Goal: Transaction & Acquisition: Purchase product/service

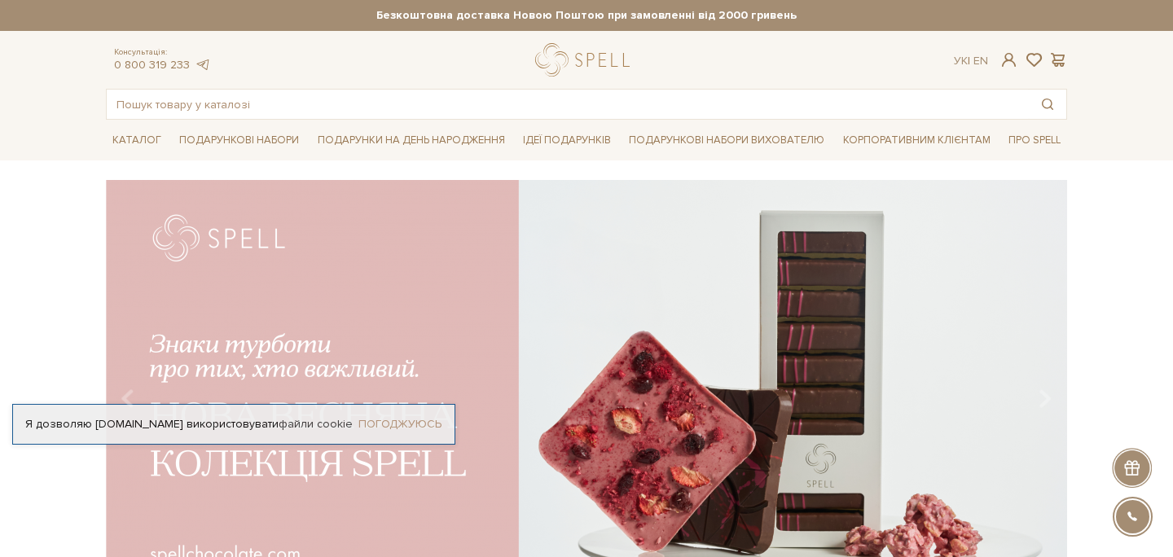
click at [405, 418] on link "Погоджуюсь" at bounding box center [399, 424] width 83 height 15
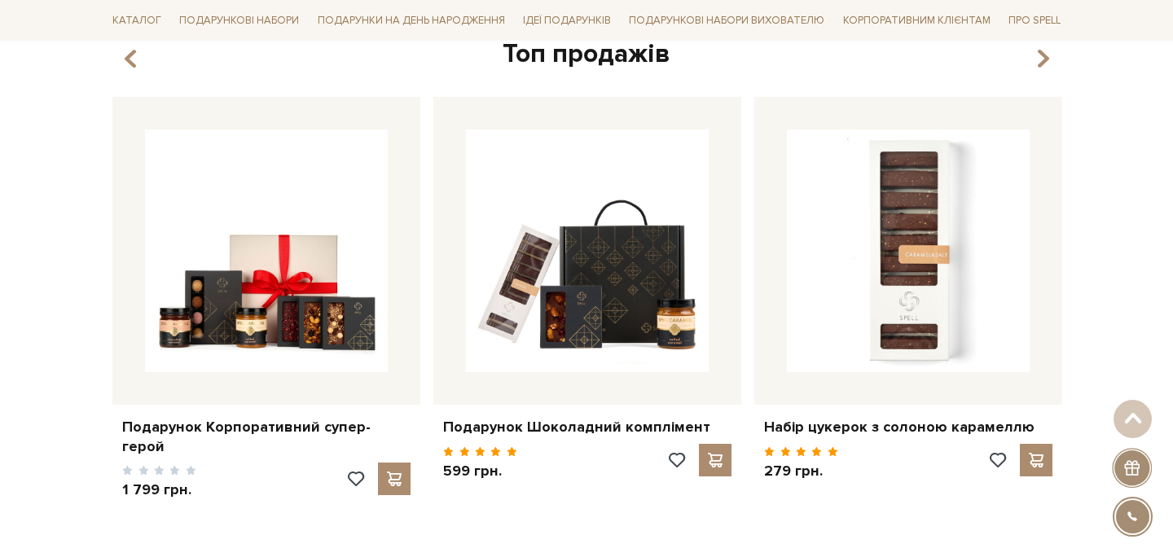
scroll to position [693, 0]
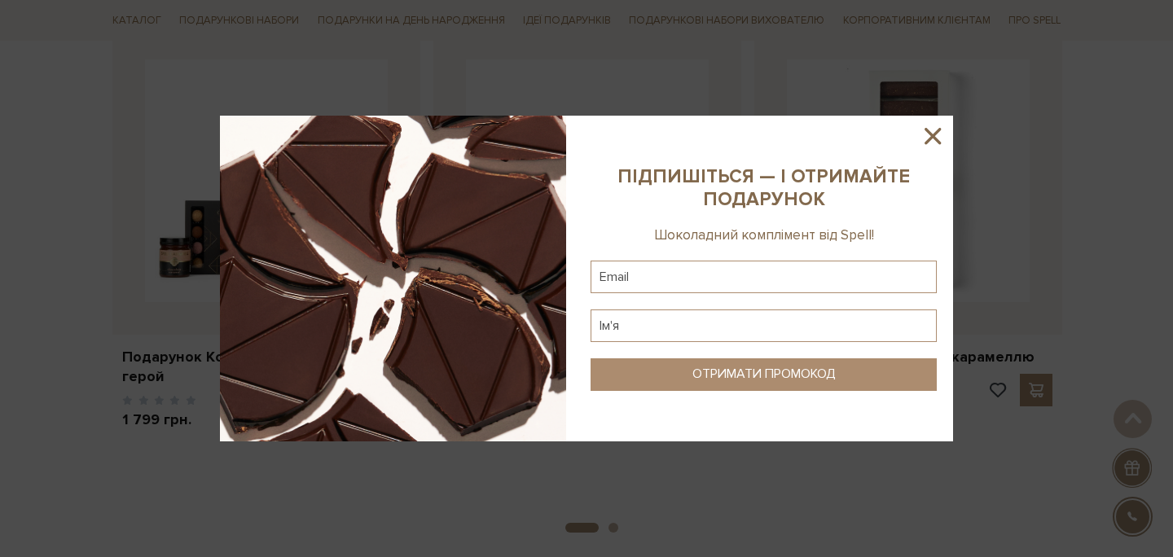
click at [935, 129] on icon at bounding box center [933, 136] width 28 height 28
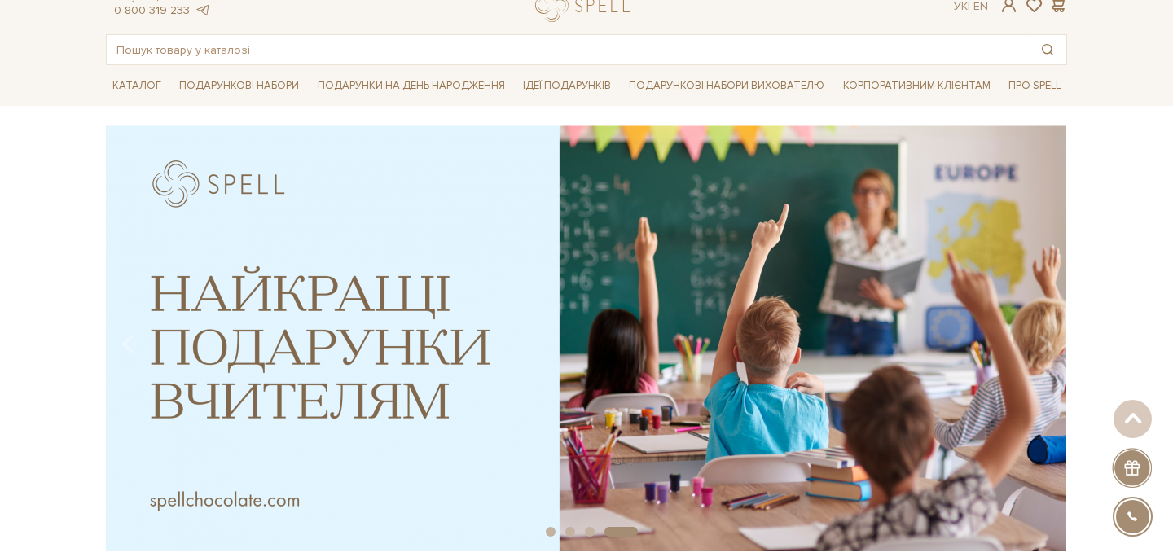
scroll to position [0, 0]
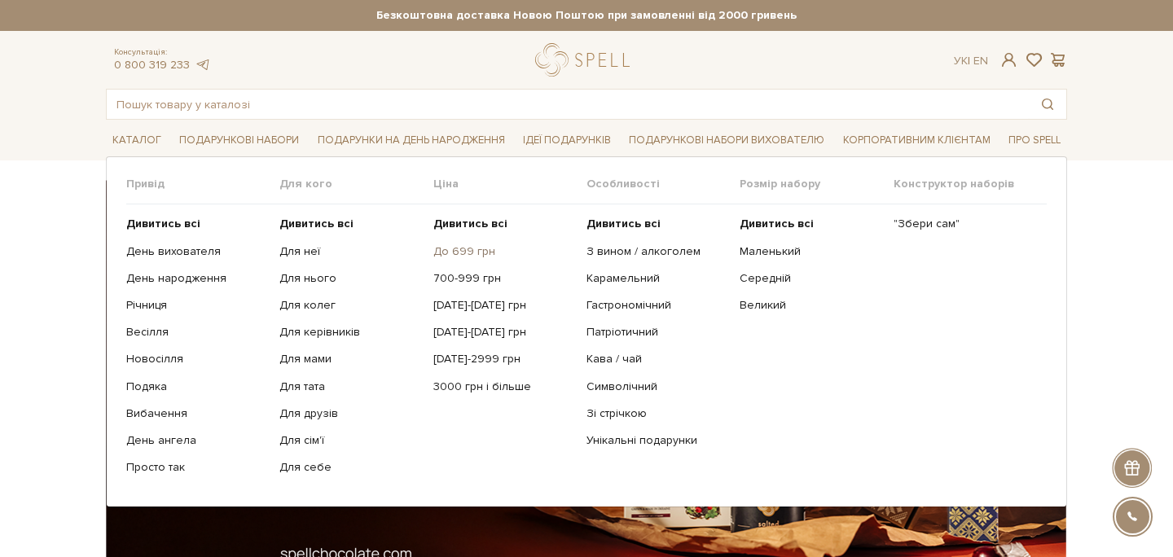
click at [477, 248] on link "До 699 грн" at bounding box center [503, 251] width 141 height 15
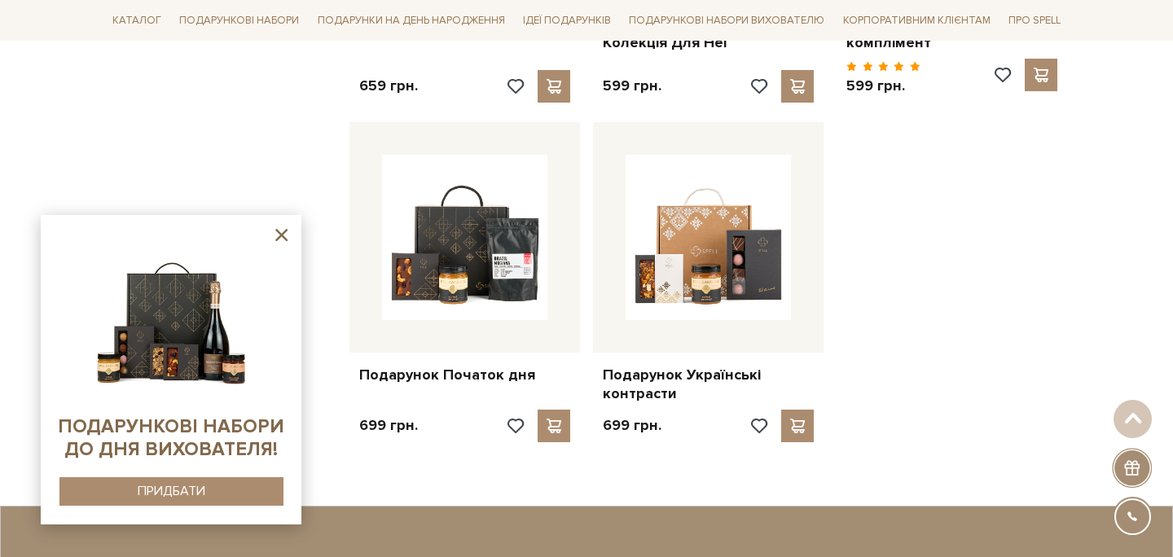
scroll to position [1589, 0]
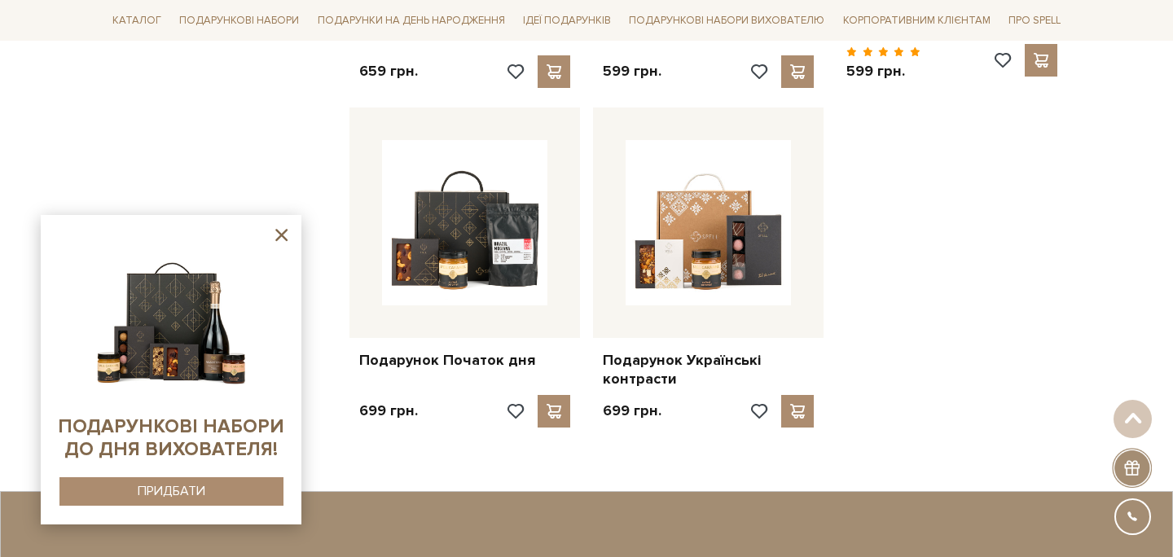
click at [278, 233] on icon at bounding box center [281, 235] width 20 height 20
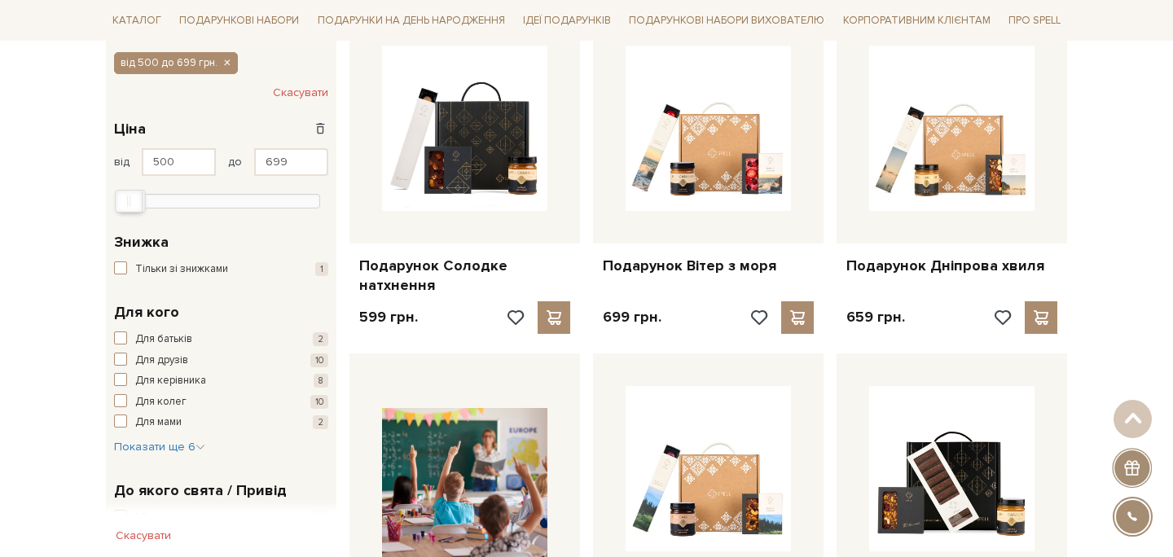
scroll to position [571, 0]
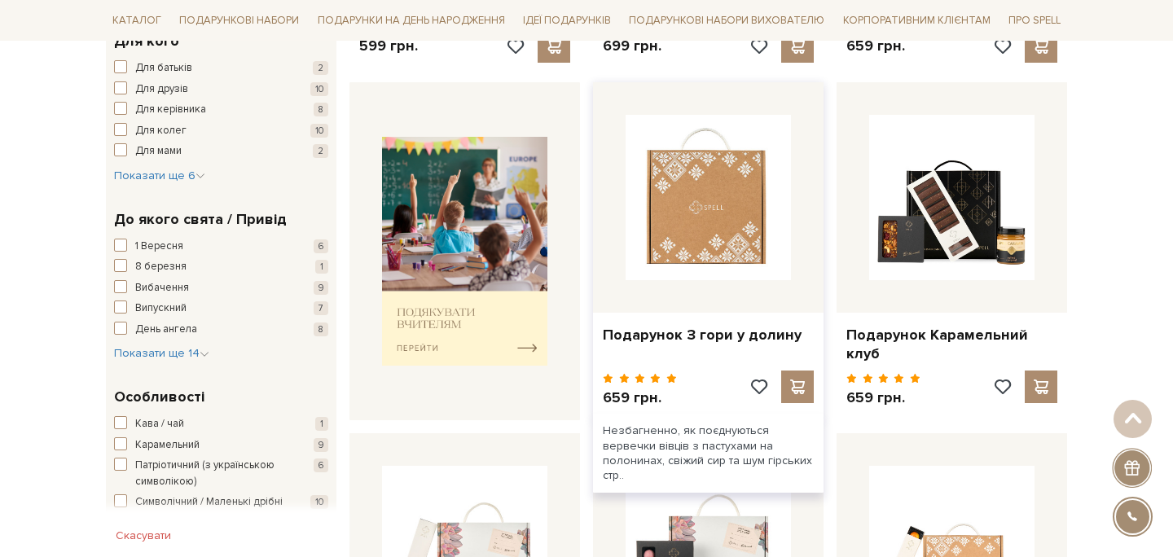
click at [722, 169] on img at bounding box center [707, 197] width 165 height 165
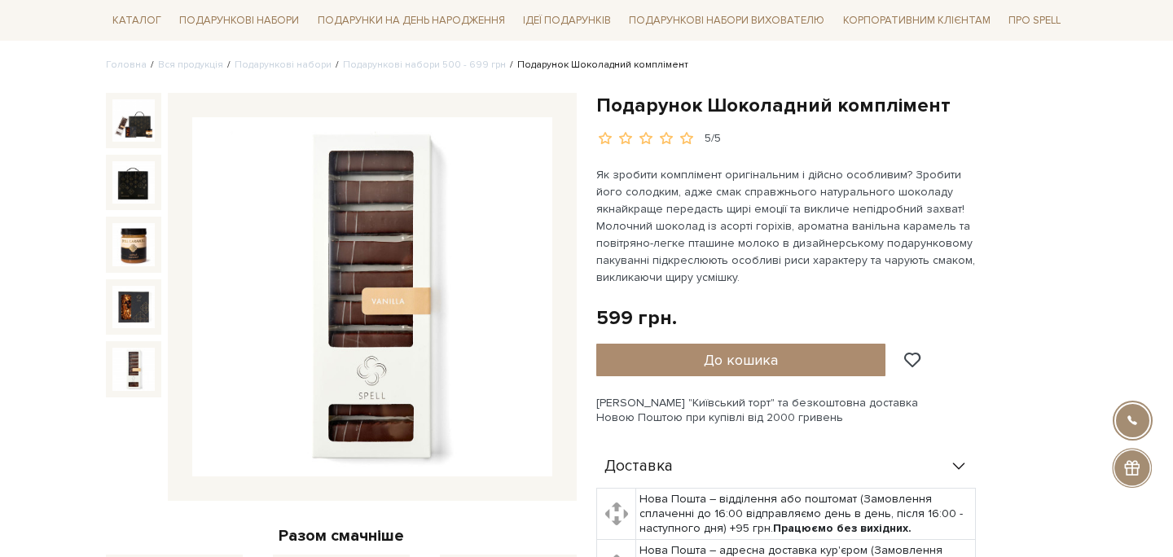
scroll to position [132, 0]
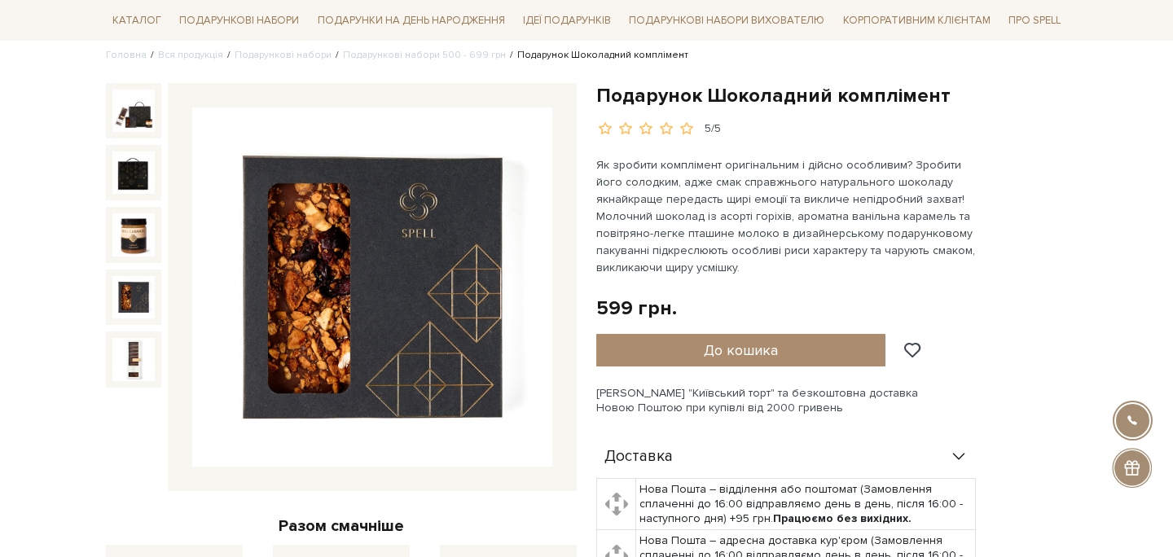
click at [132, 299] on img at bounding box center [133, 297] width 42 height 42
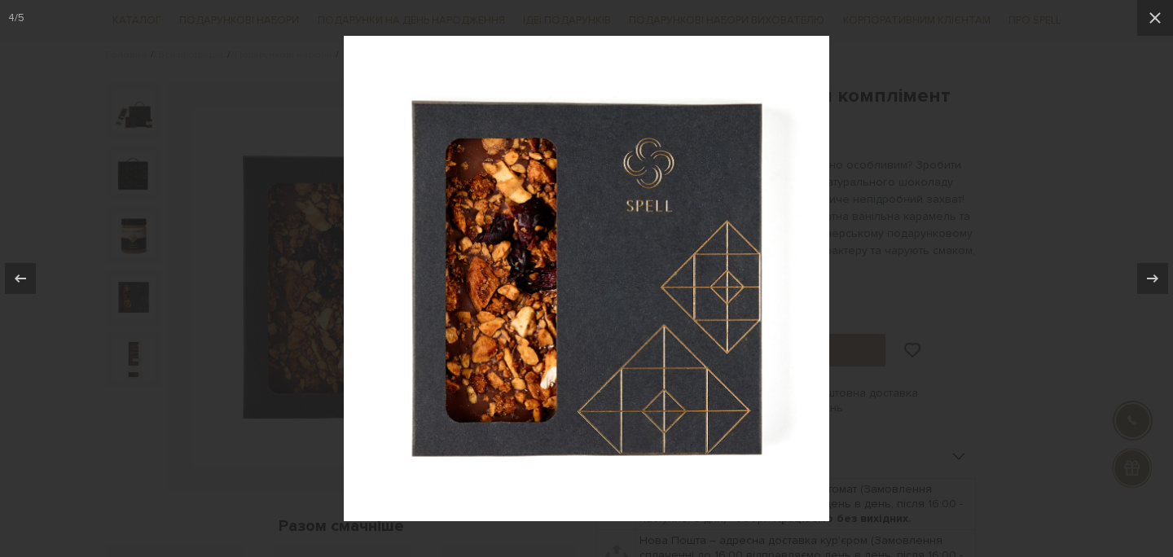
click at [126, 349] on div at bounding box center [586, 278] width 1173 height 557
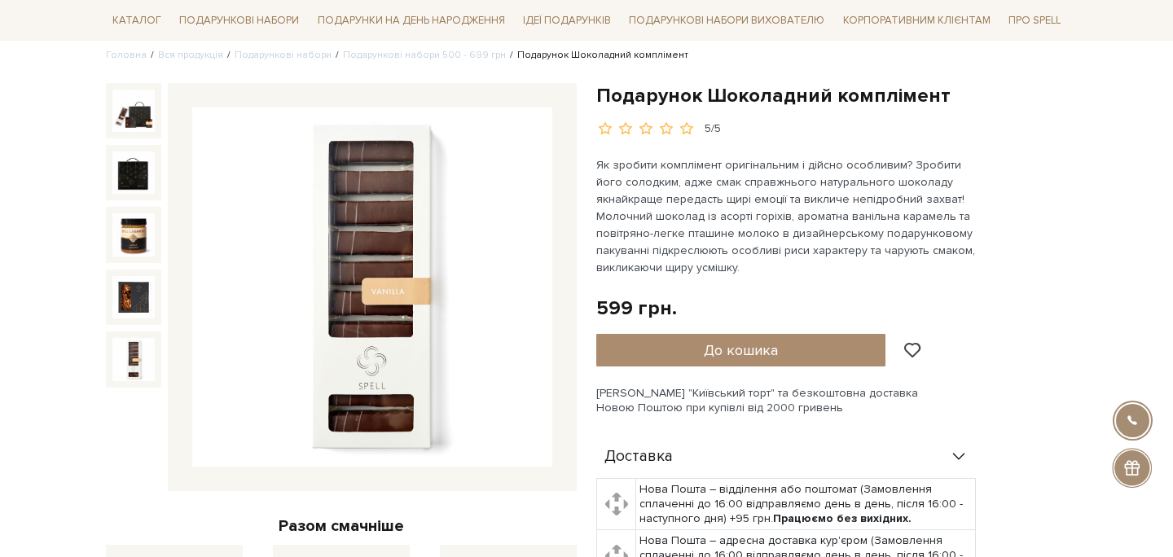
click at [112, 378] on img at bounding box center [133, 359] width 42 height 42
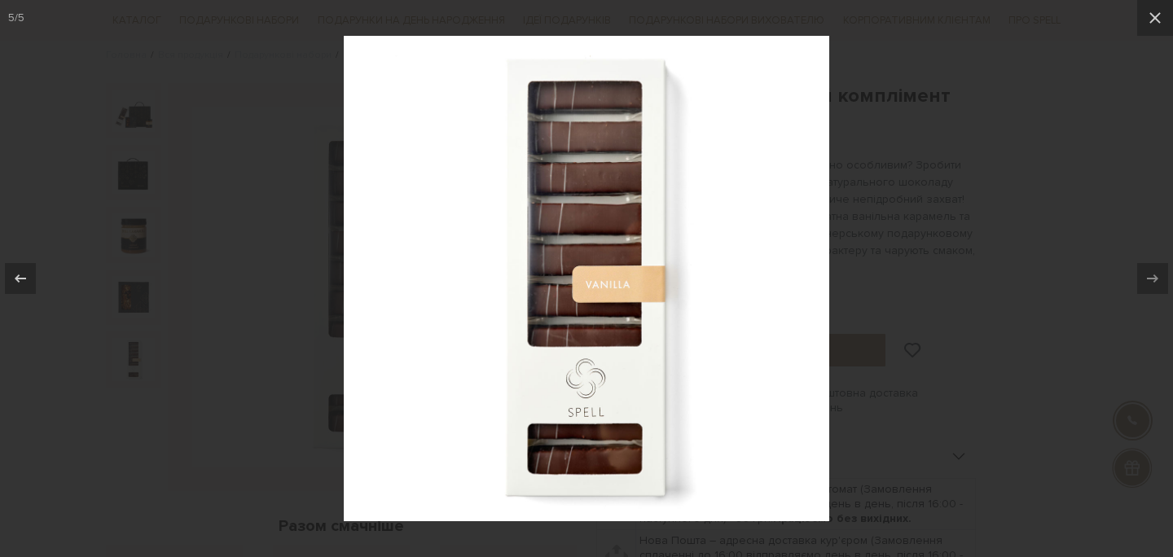
click at [20, 383] on div at bounding box center [586, 278] width 1173 height 557
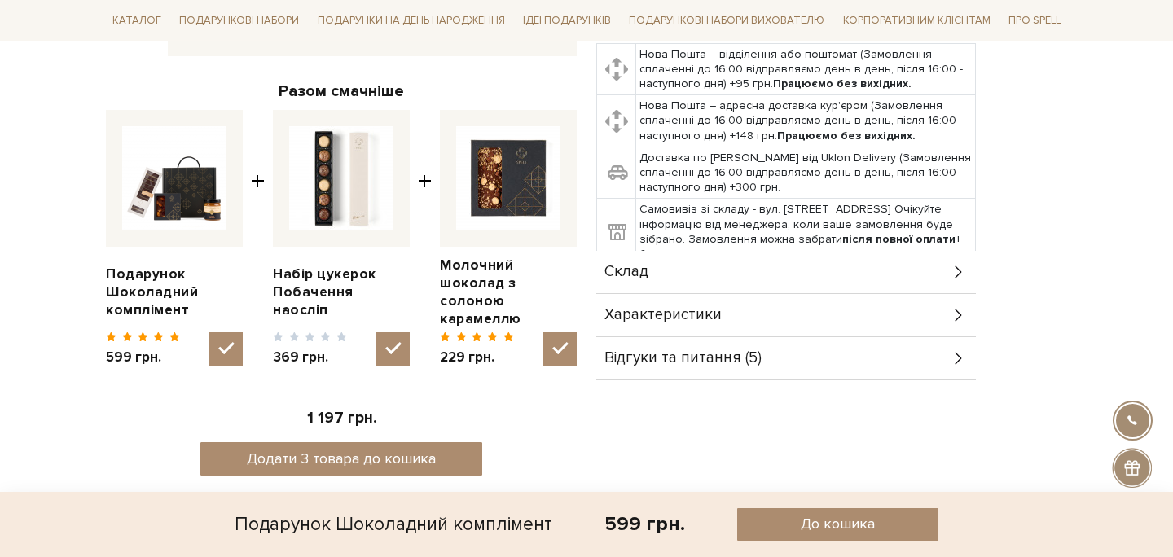
scroll to position [607, 0]
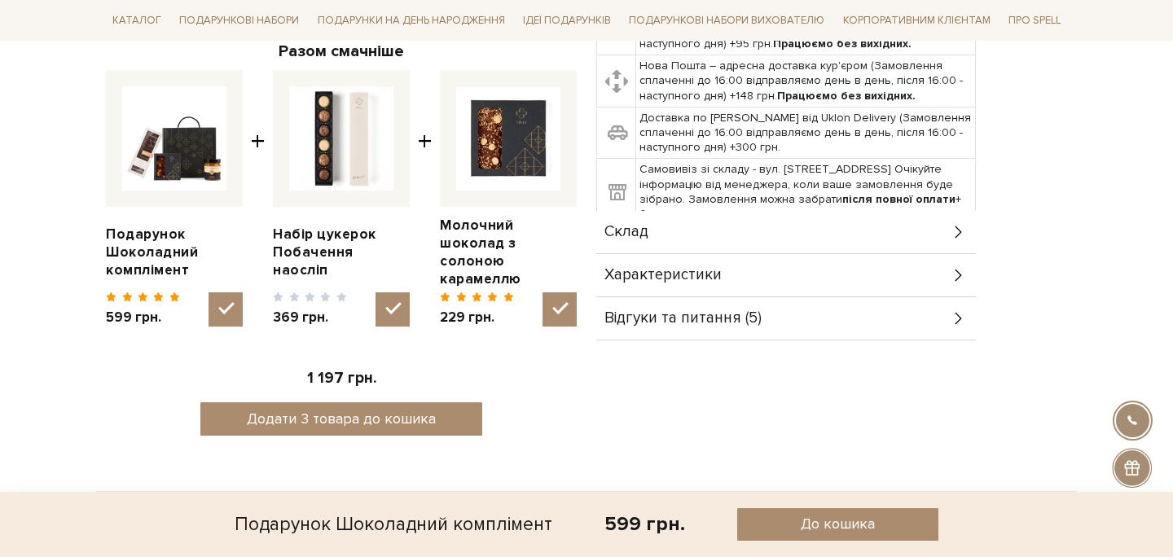
click at [721, 217] on div "Склад" at bounding box center [786, 232] width 380 height 42
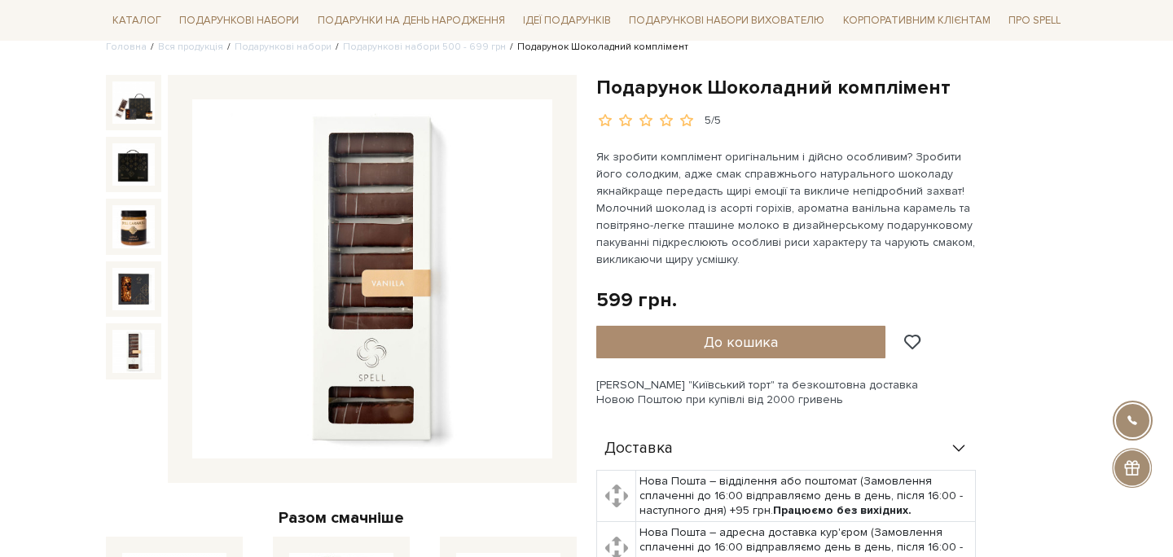
scroll to position [142, 0]
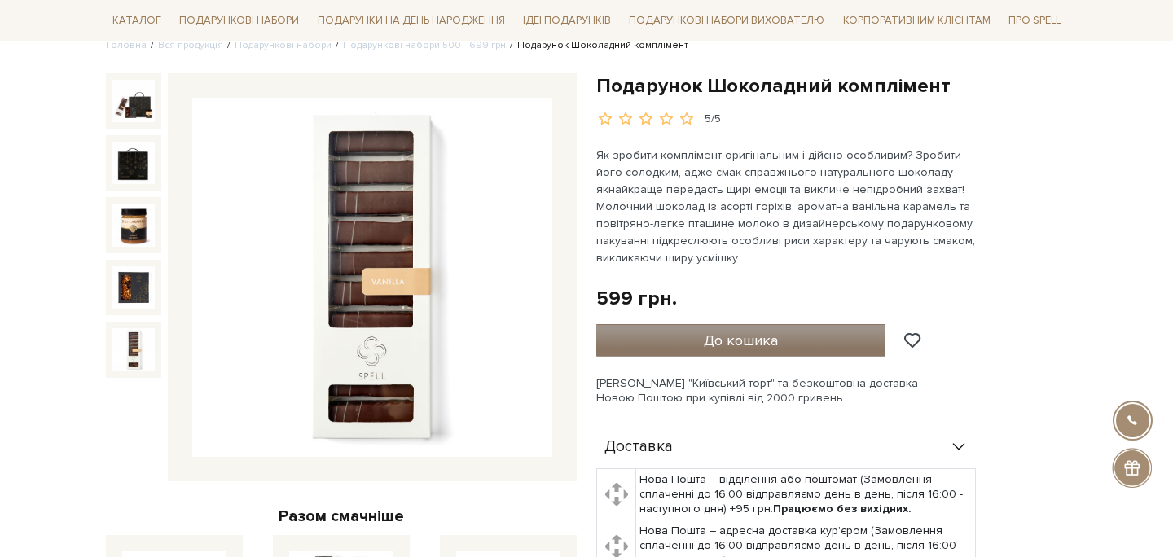
click at [709, 335] on span "До кошика" at bounding box center [741, 340] width 74 height 18
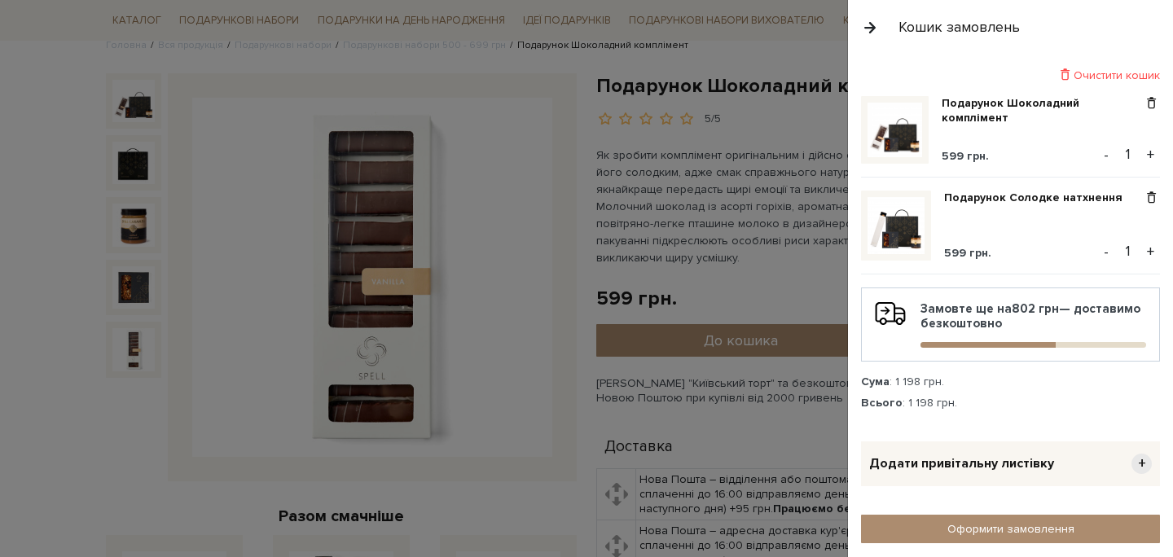
click at [803, 193] on div at bounding box center [586, 278] width 1173 height 557
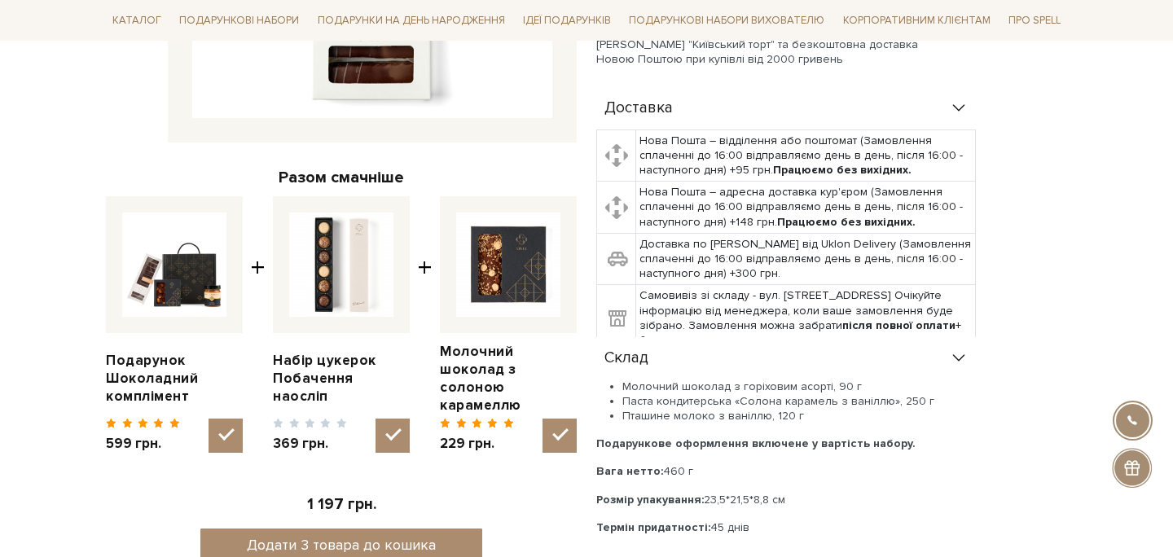
scroll to position [0, 0]
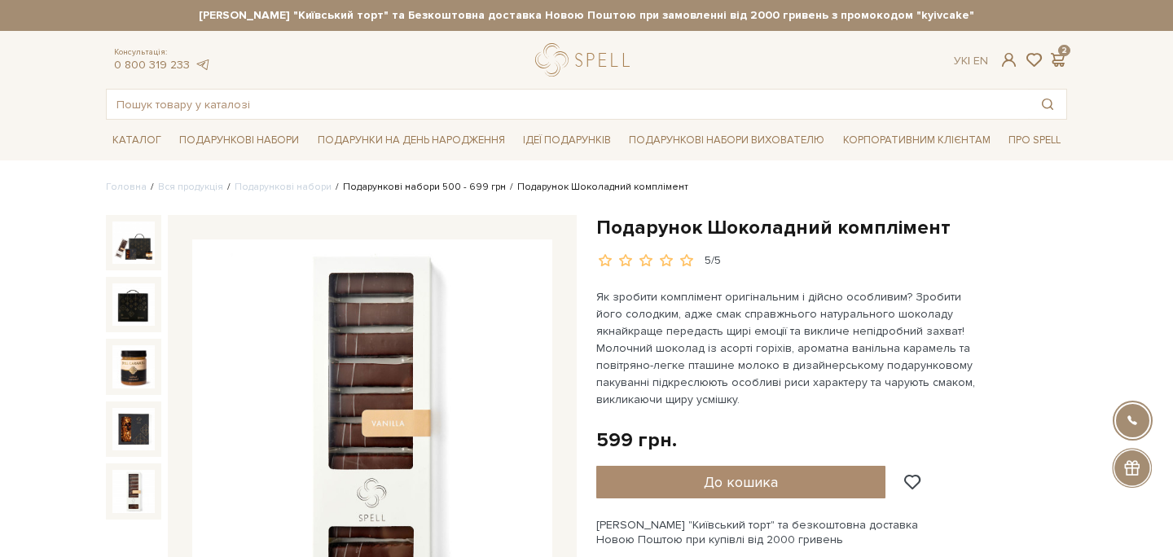
click at [381, 187] on link "Подарункові набори 500 - 699 грн" at bounding box center [424, 187] width 163 height 12
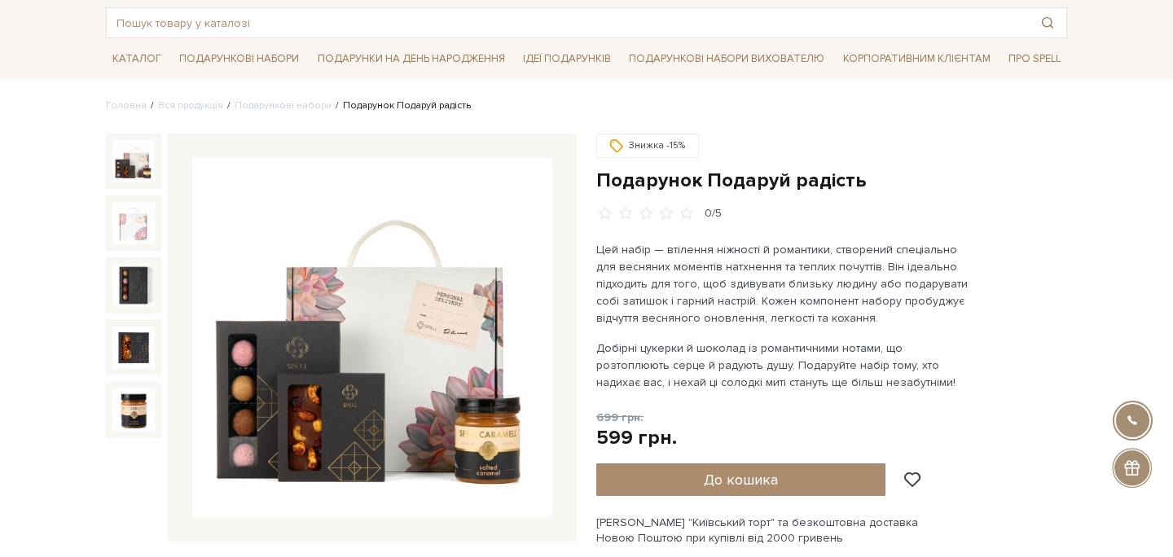
scroll to position [184, 0]
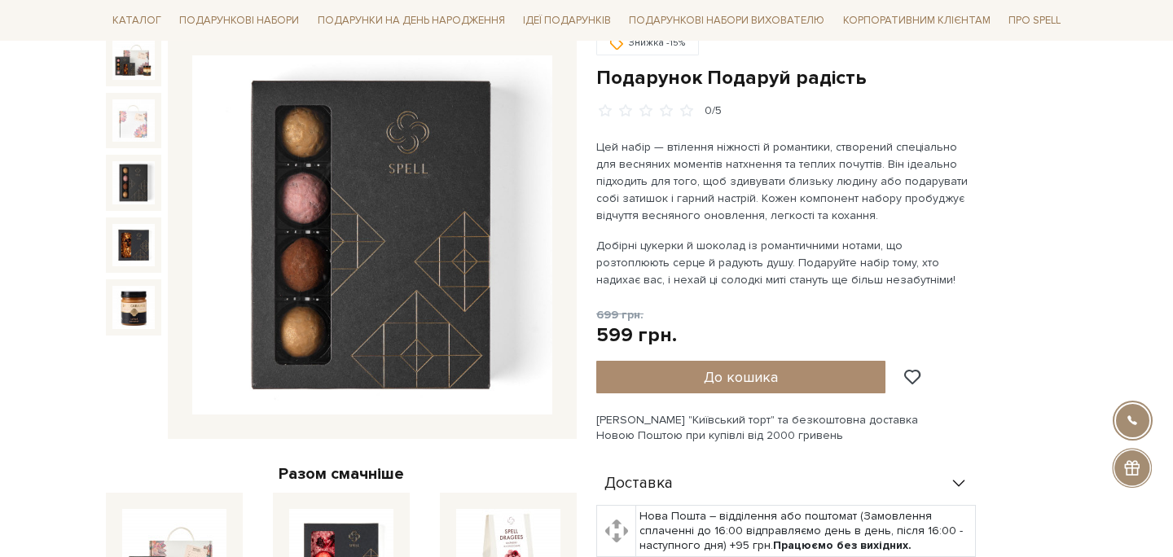
click at [130, 182] on img at bounding box center [133, 182] width 42 height 42
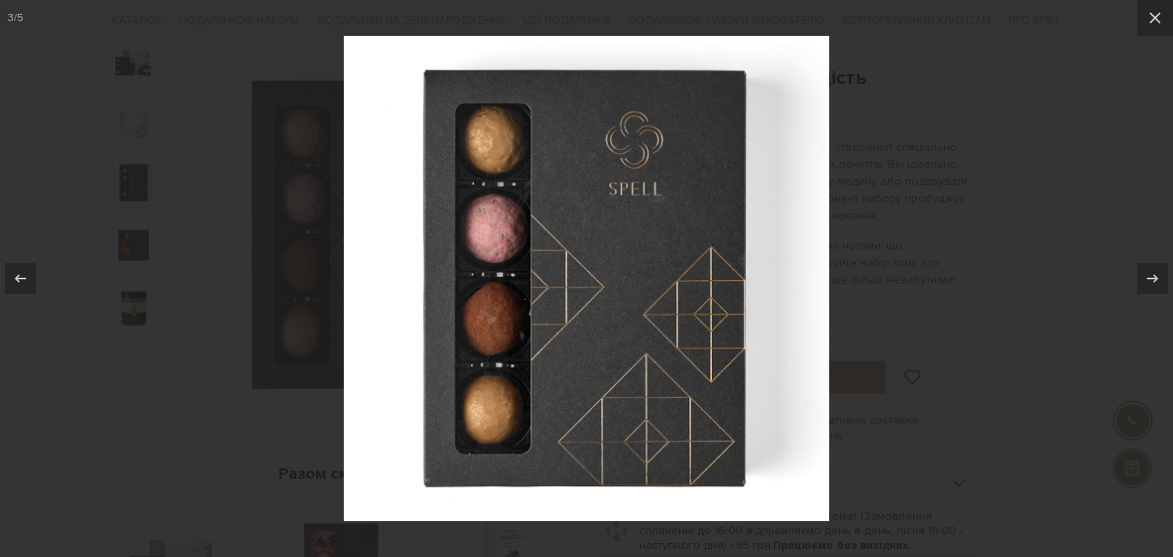
click at [64, 270] on div at bounding box center [586, 278] width 1173 height 557
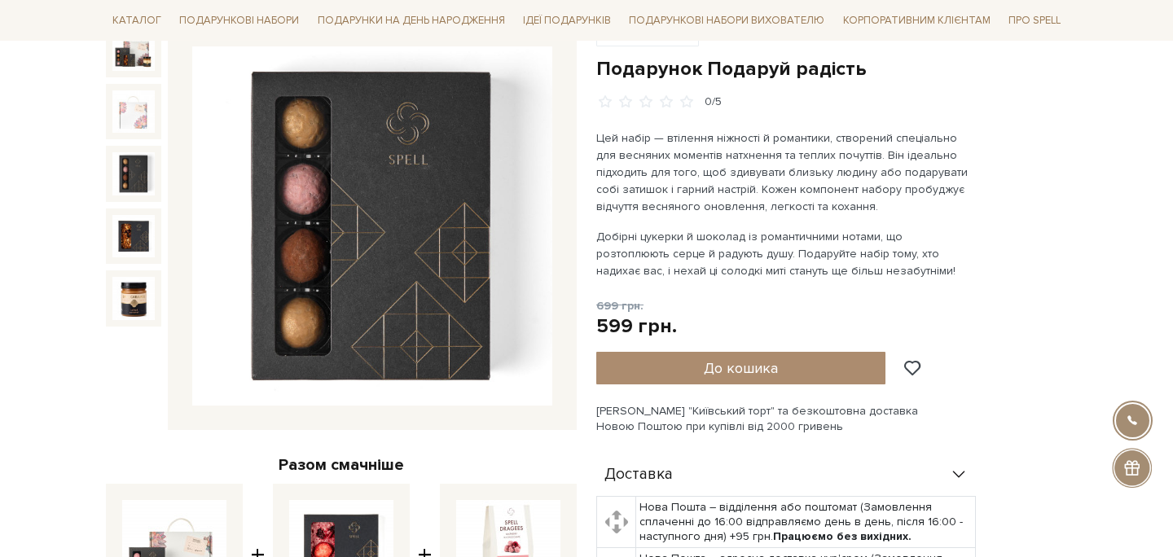
scroll to position [189, 0]
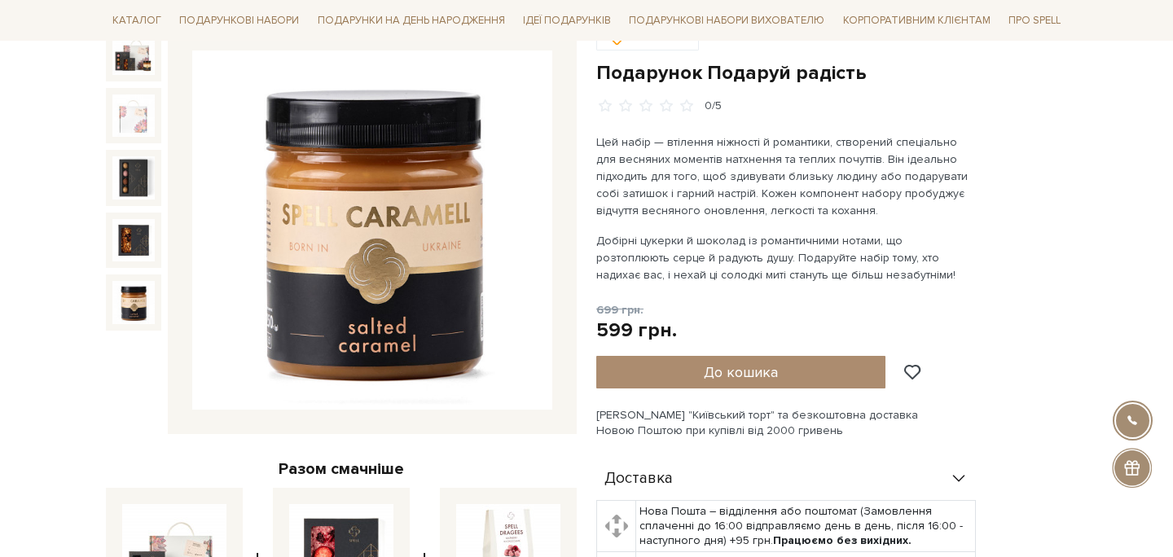
click at [131, 315] on img at bounding box center [133, 302] width 42 height 42
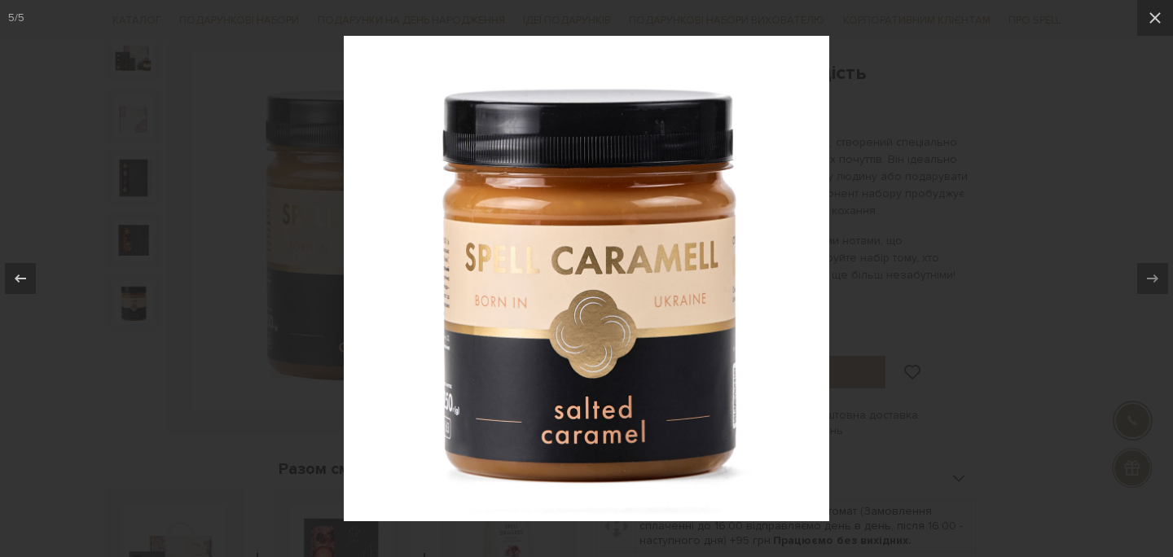
click at [50, 335] on div at bounding box center [586, 278] width 1173 height 557
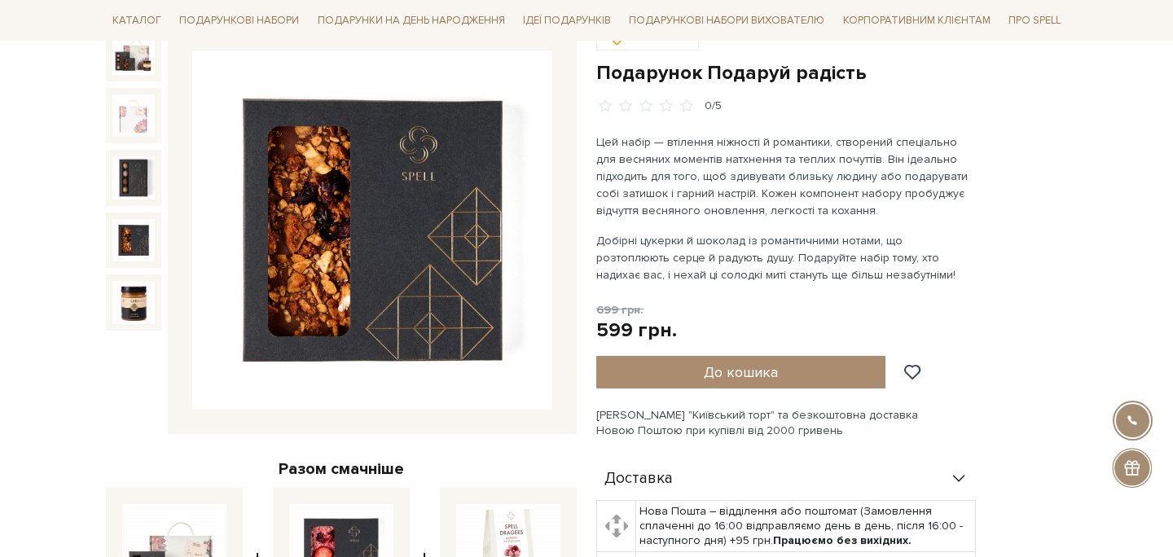
click at [143, 235] on img at bounding box center [133, 240] width 42 height 42
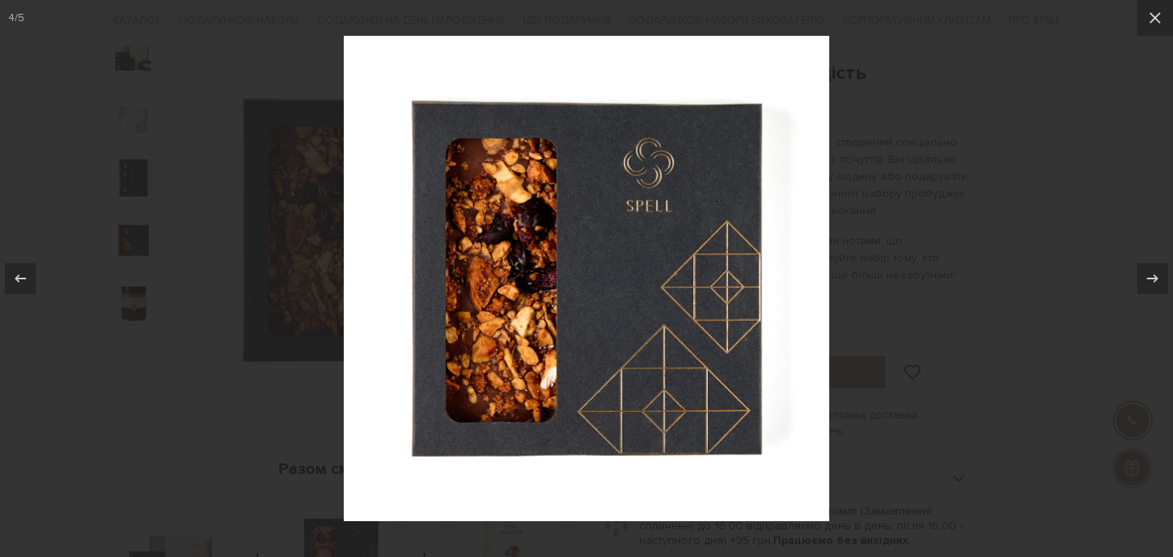
click at [116, 171] on div at bounding box center [586, 278] width 1173 height 557
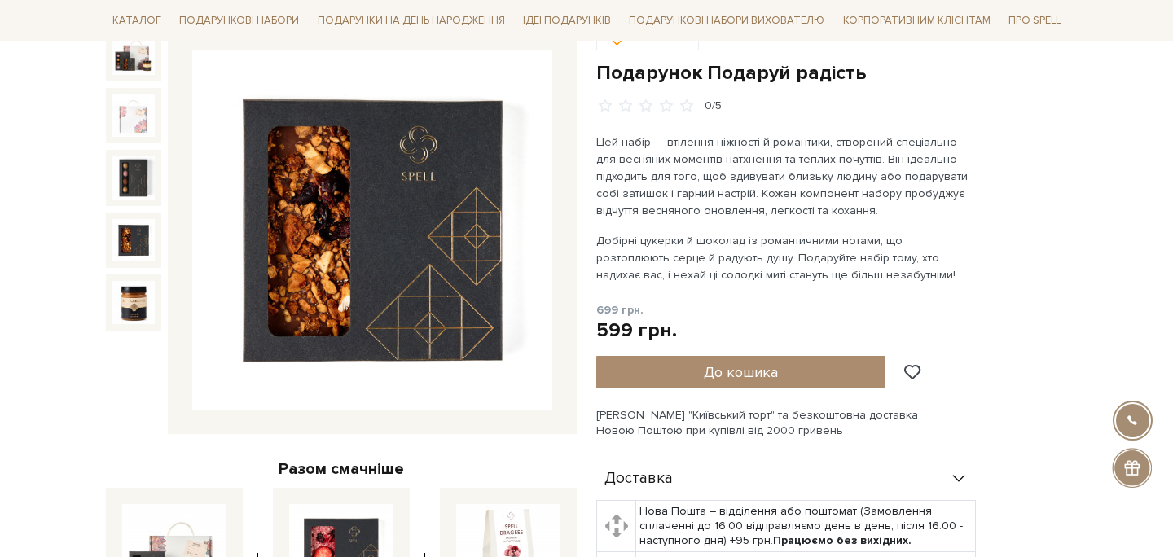
click at [131, 143] on div at bounding box center [133, 115] width 55 height 55
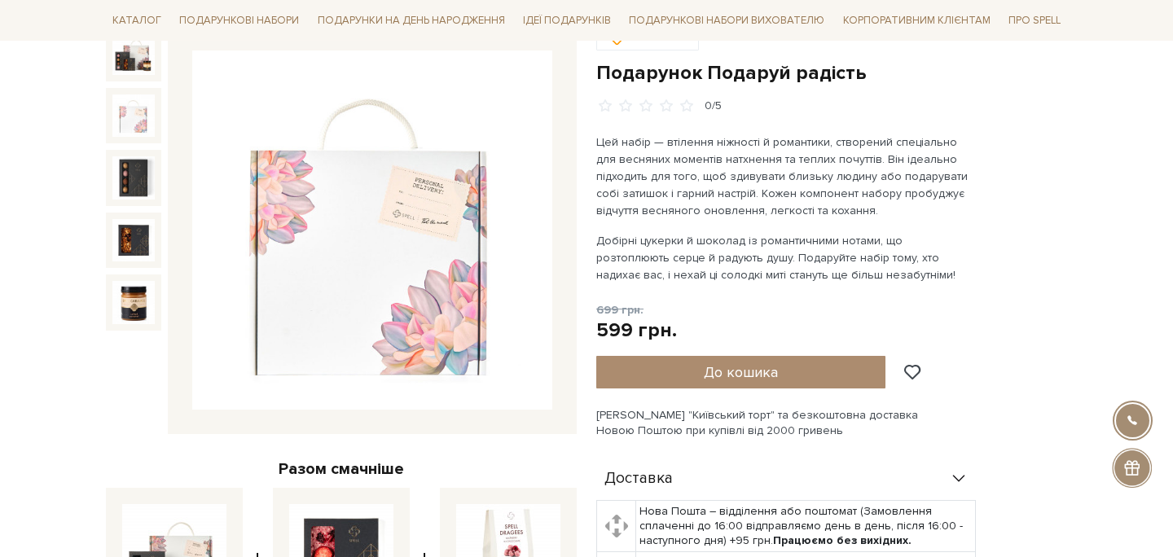
click at [135, 116] on img at bounding box center [133, 115] width 42 height 42
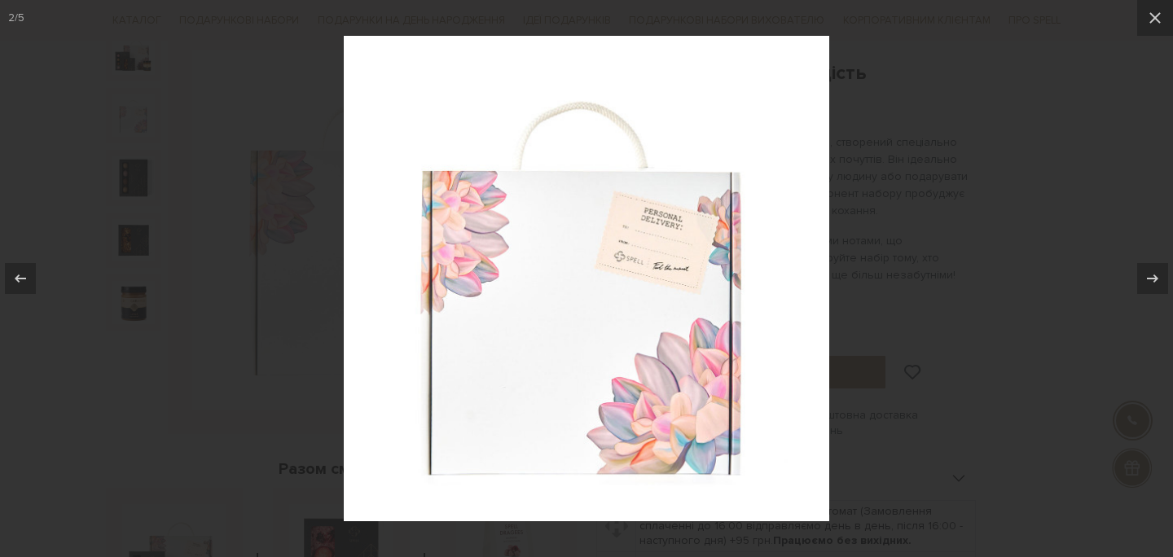
click at [84, 195] on div at bounding box center [586, 278] width 1173 height 557
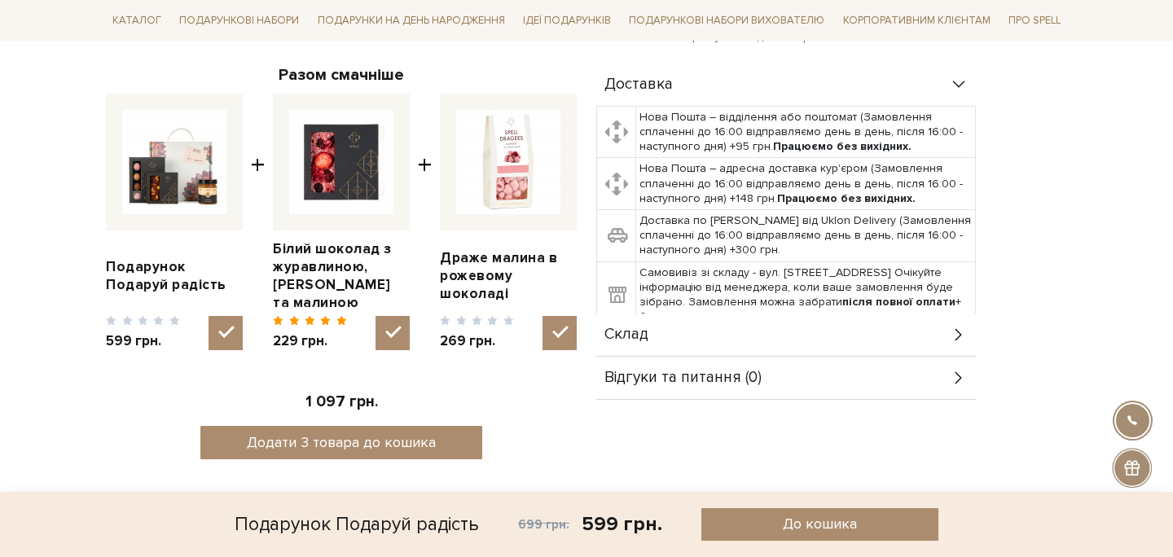
scroll to position [739, 0]
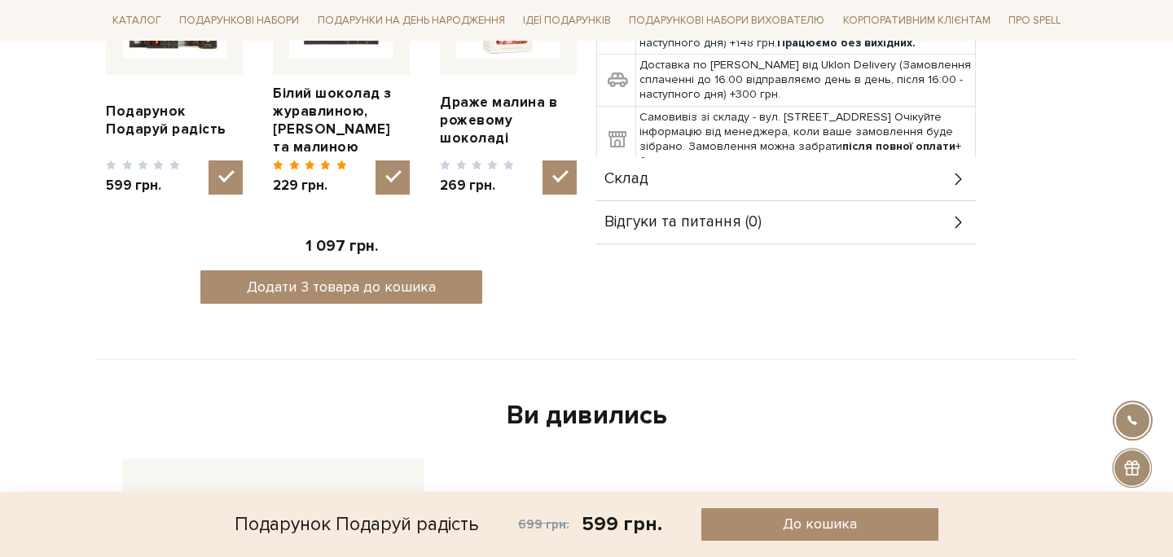
click at [760, 181] on div "Склад" at bounding box center [786, 179] width 380 height 42
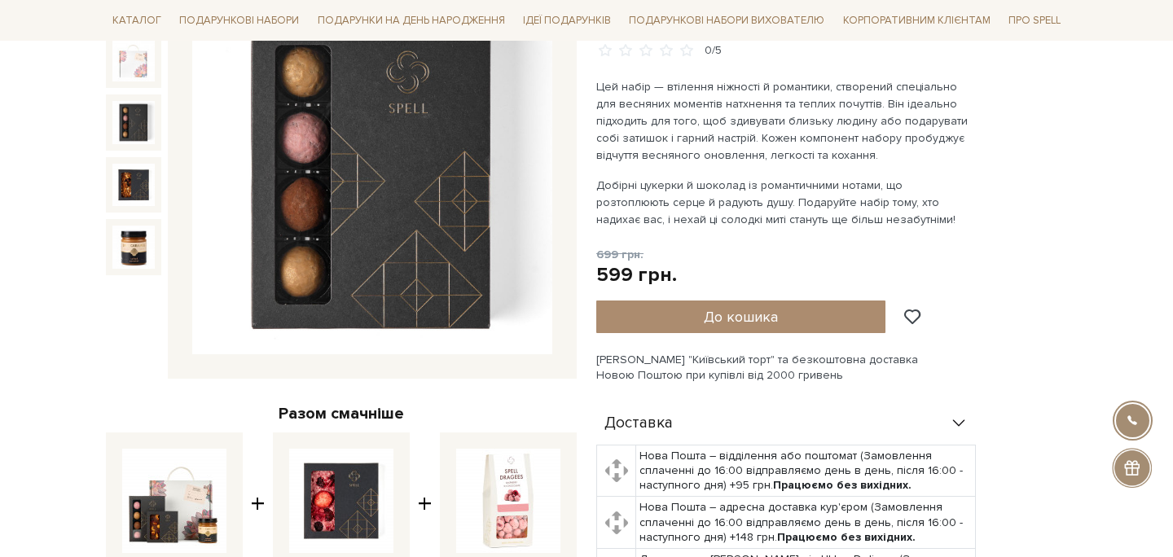
scroll to position [0, 0]
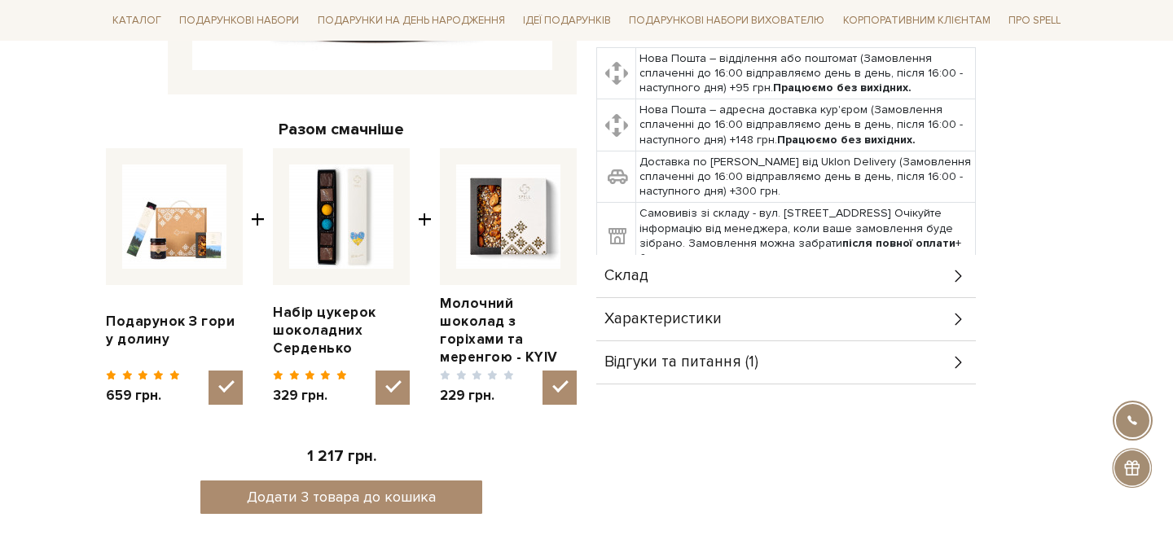
scroll to position [753, 0]
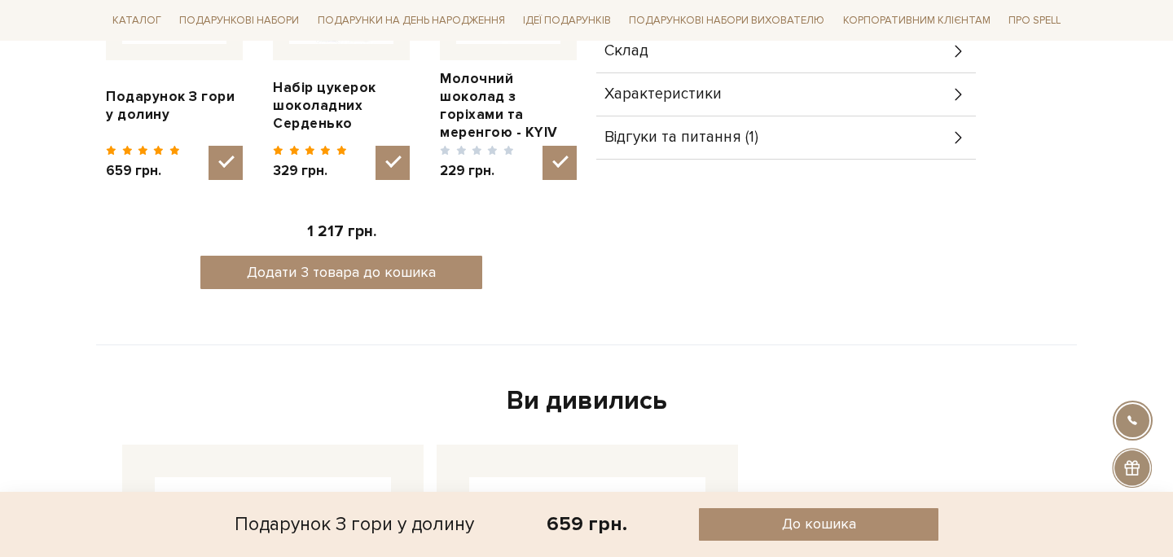
click at [814, 86] on div "Характеристики" at bounding box center [786, 94] width 380 height 42
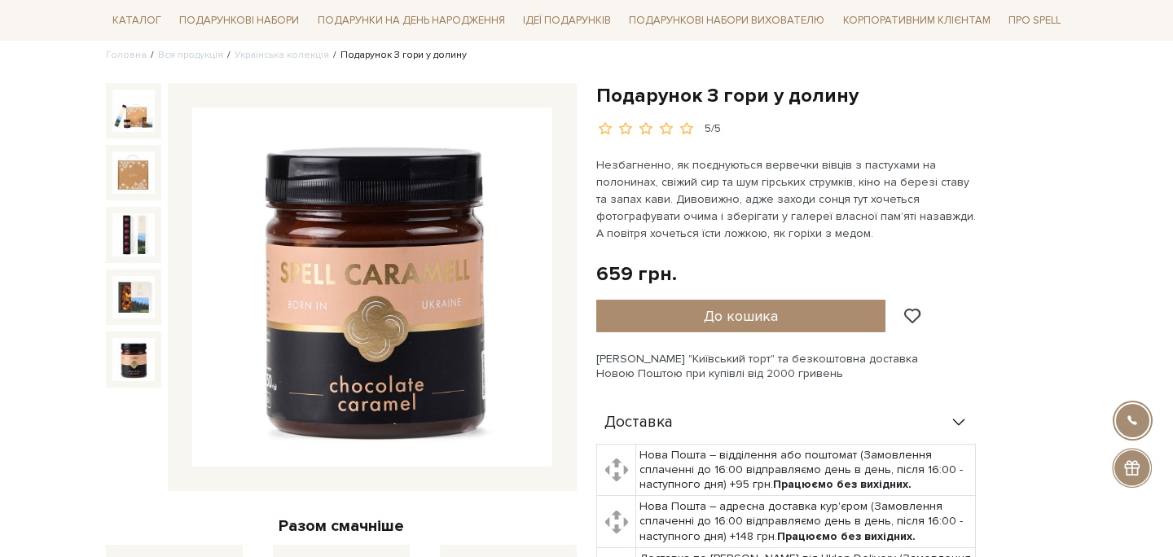
scroll to position [127, 0]
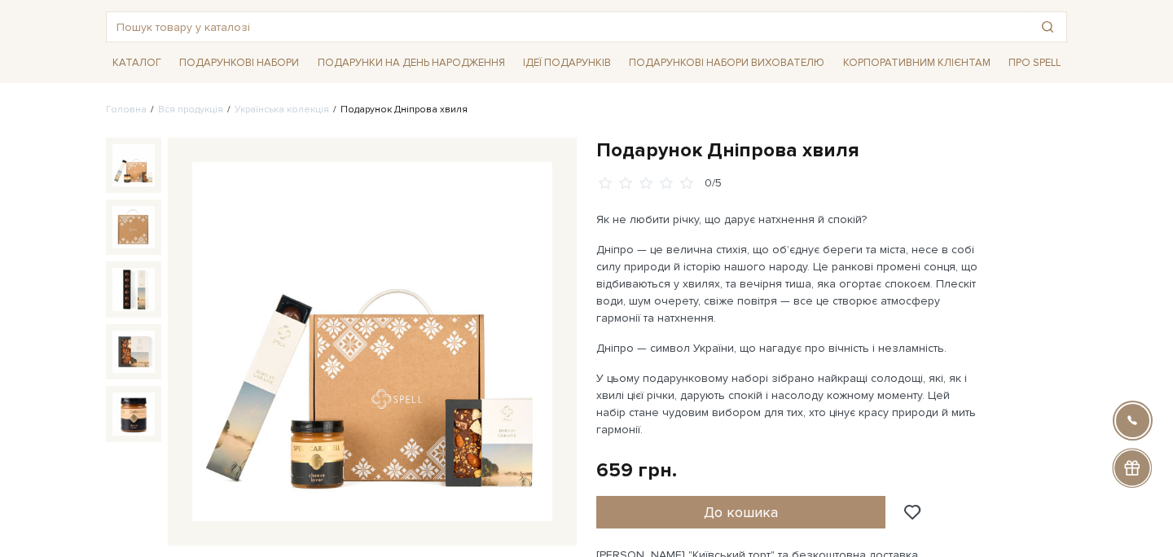
scroll to position [90, 0]
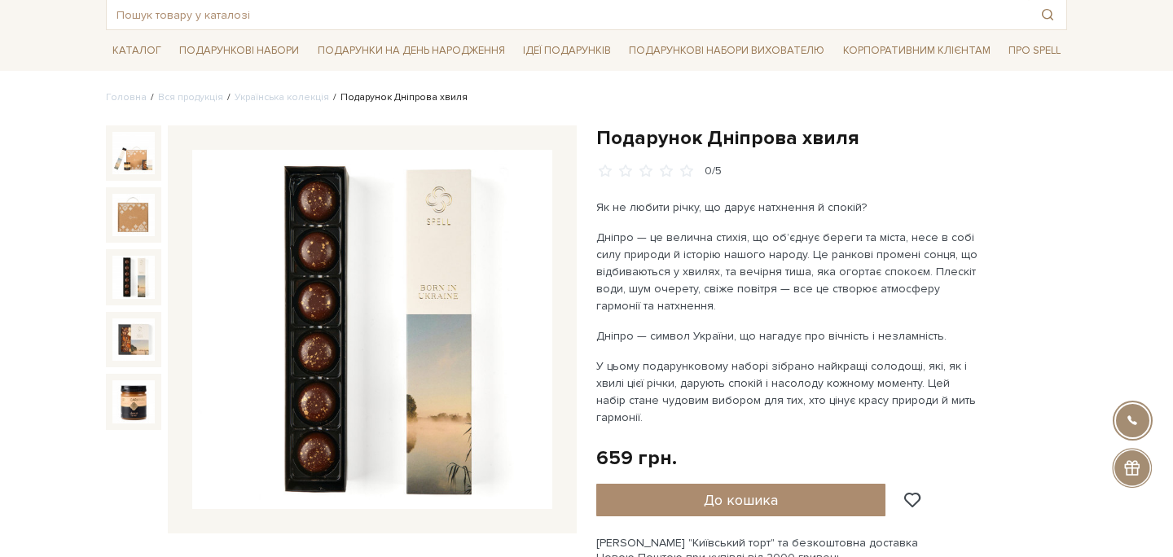
click at [153, 268] on img at bounding box center [133, 277] width 42 height 42
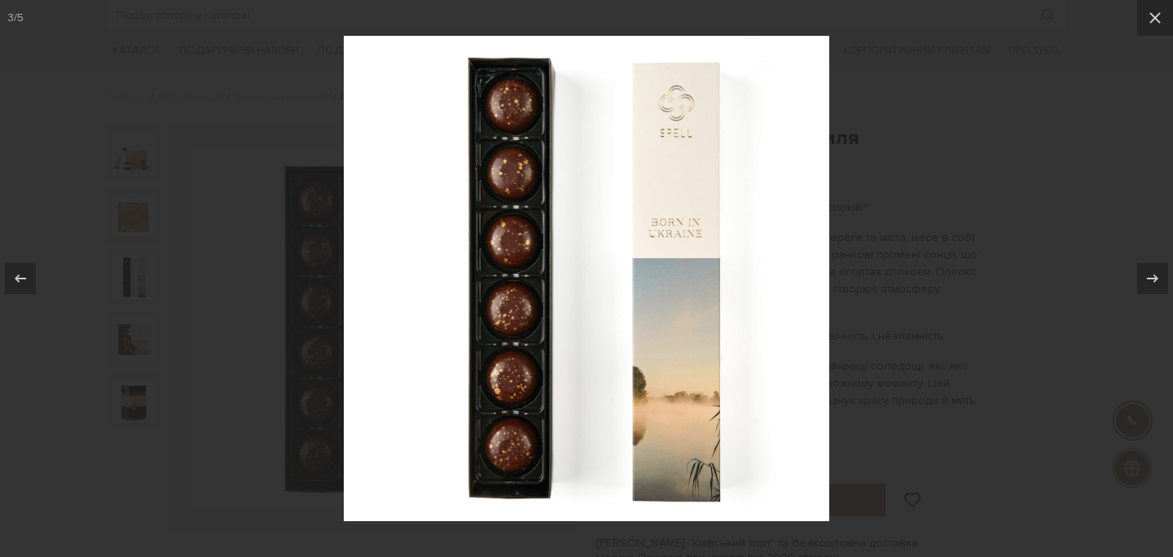
click at [103, 301] on div at bounding box center [586, 278] width 1173 height 557
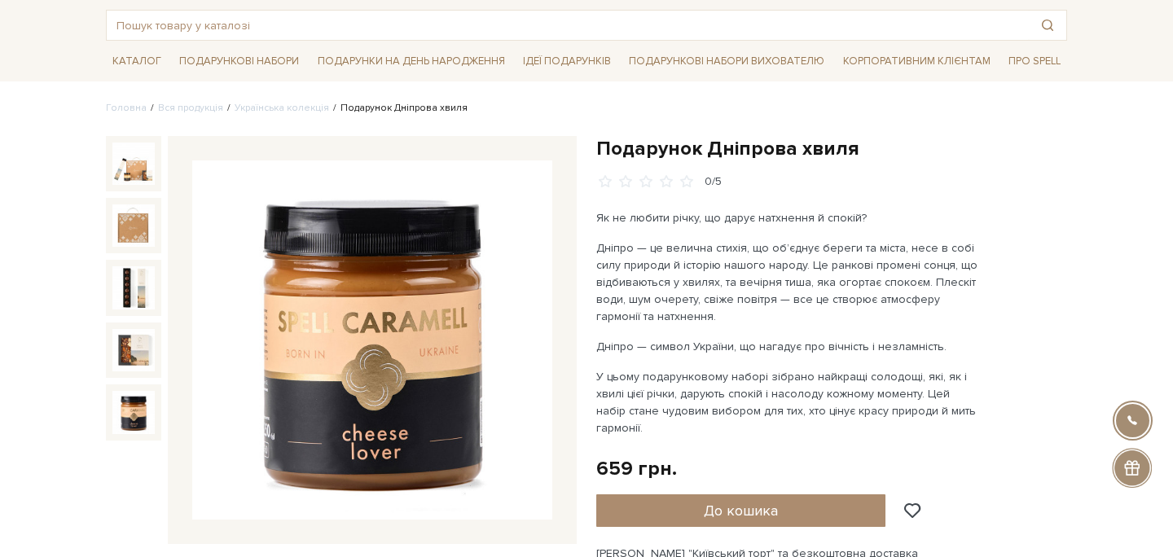
scroll to position [86, 0]
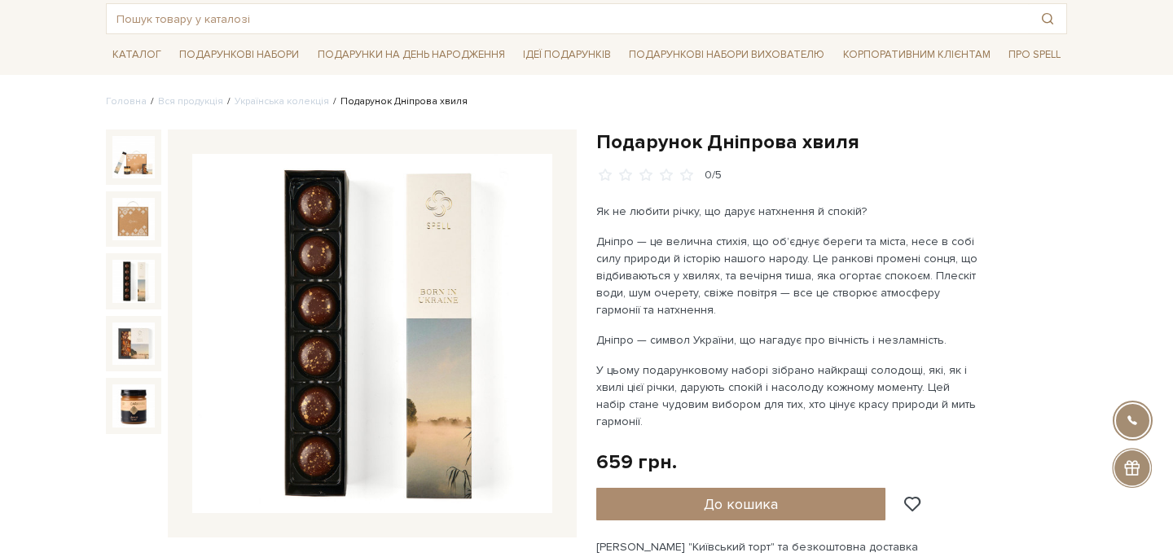
click at [129, 285] on img at bounding box center [133, 281] width 42 height 42
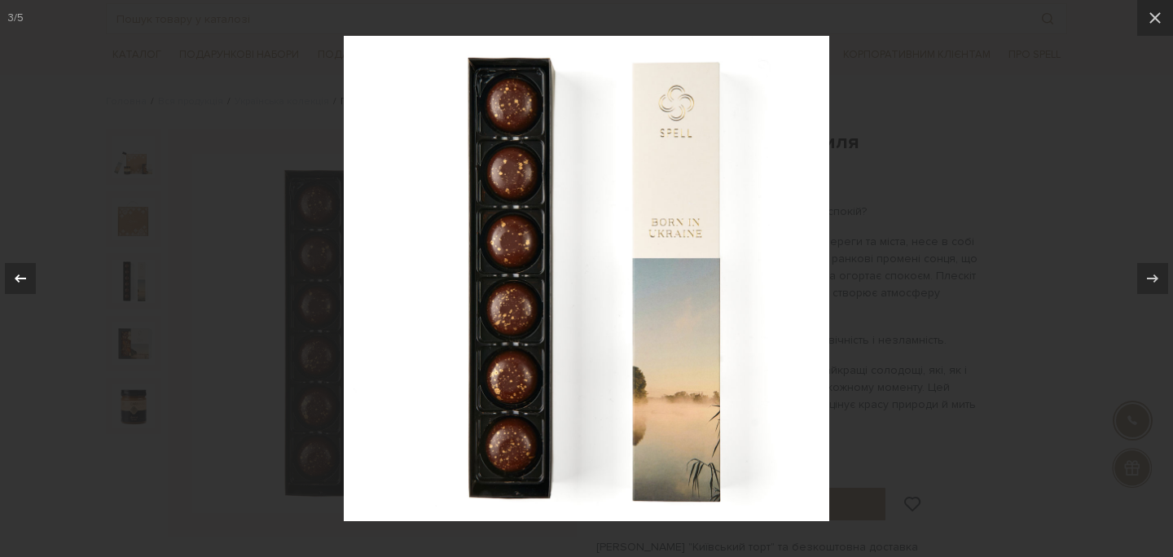
click at [30, 261] on button at bounding box center [28, 278] width 57 height 81
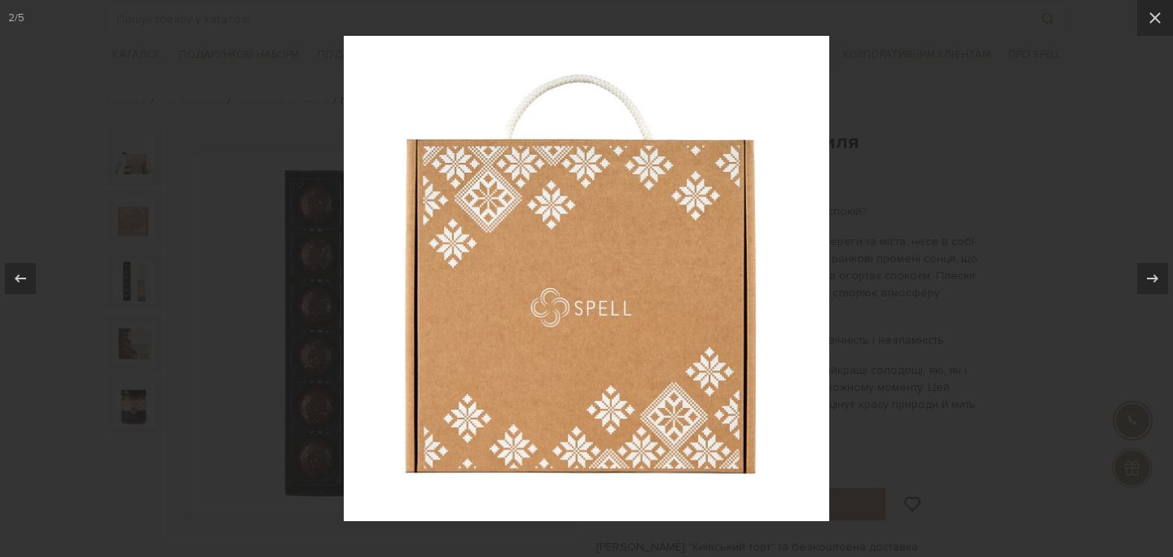
click at [952, 89] on div at bounding box center [586, 278] width 1173 height 557
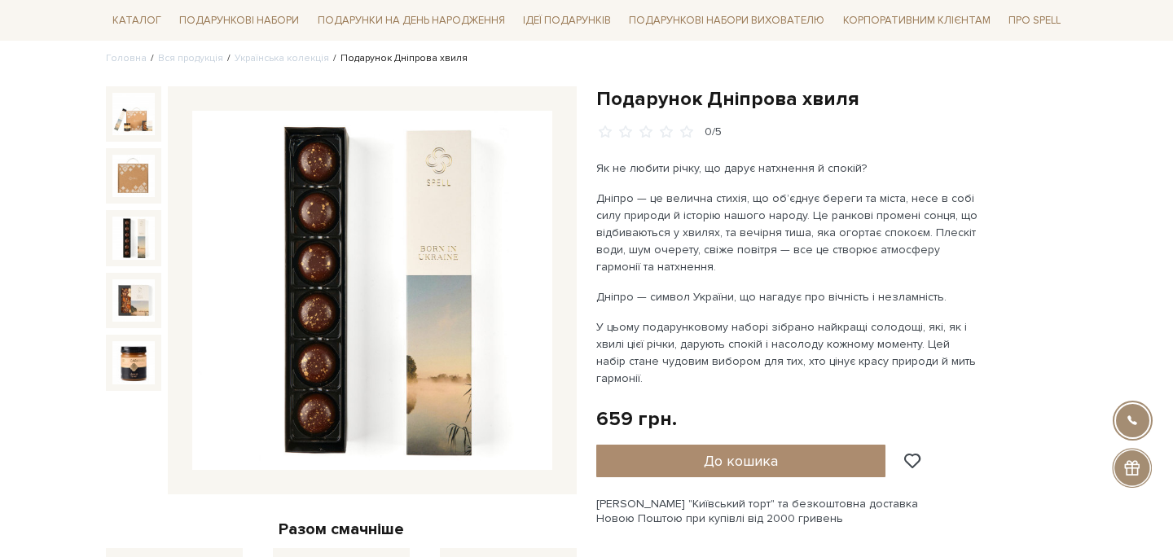
scroll to position [95, 0]
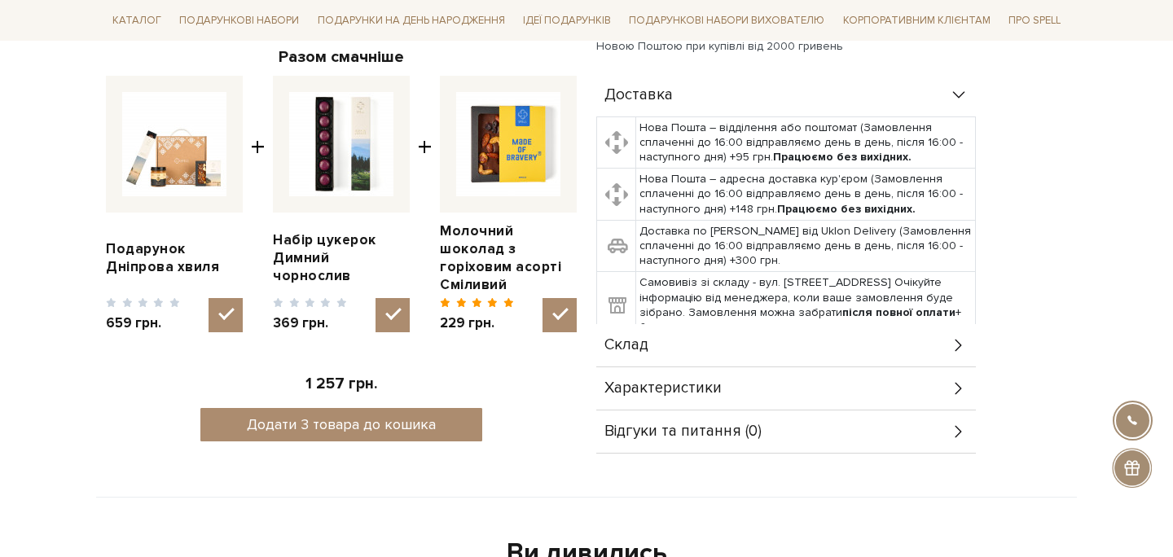
click at [734, 345] on div "Склад" at bounding box center [786, 345] width 380 height 42
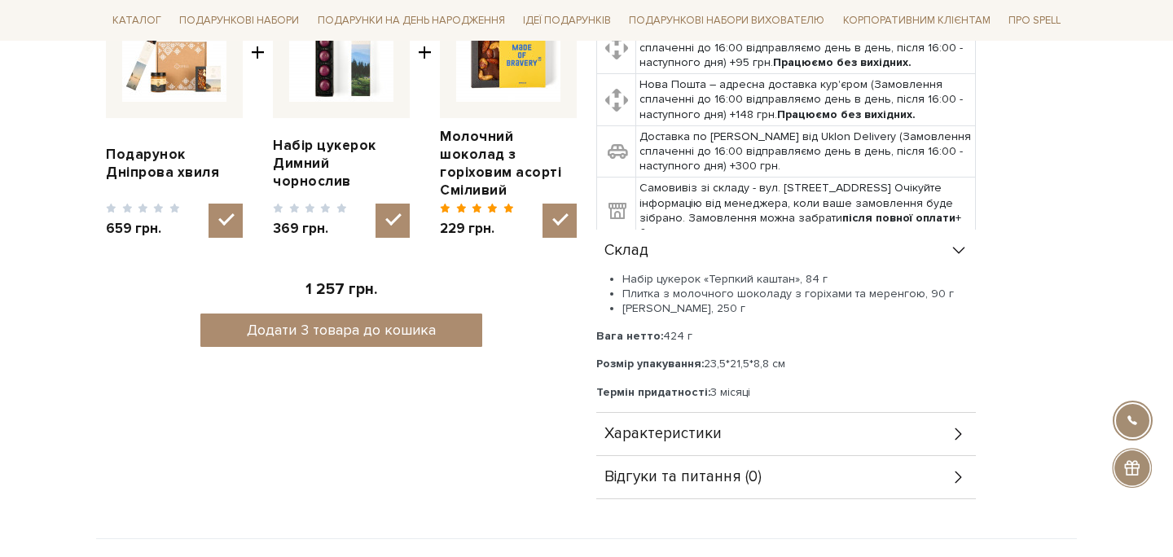
scroll to position [731, 0]
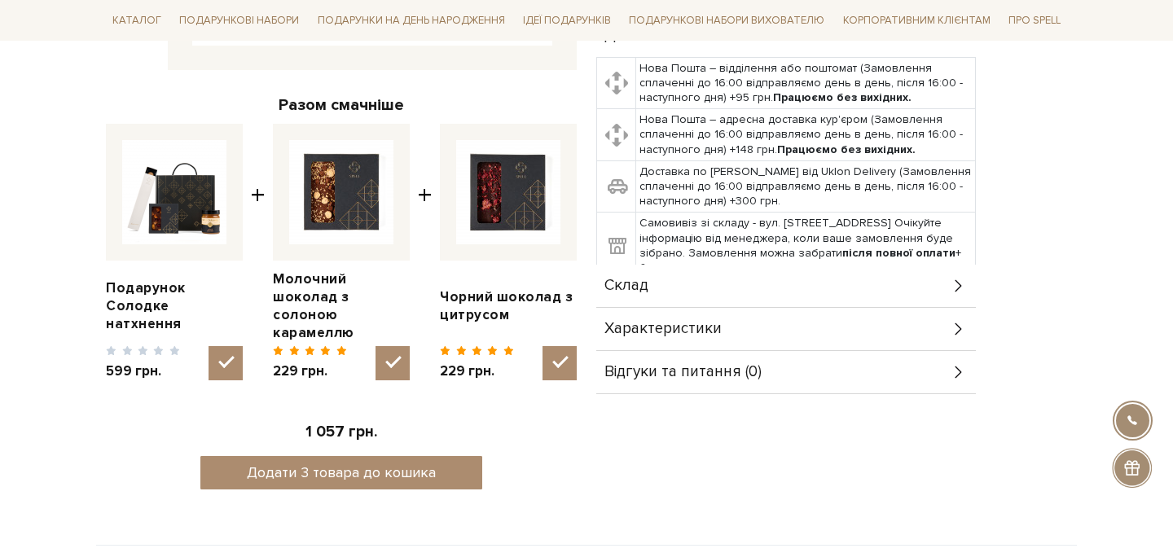
scroll to position [642, 0]
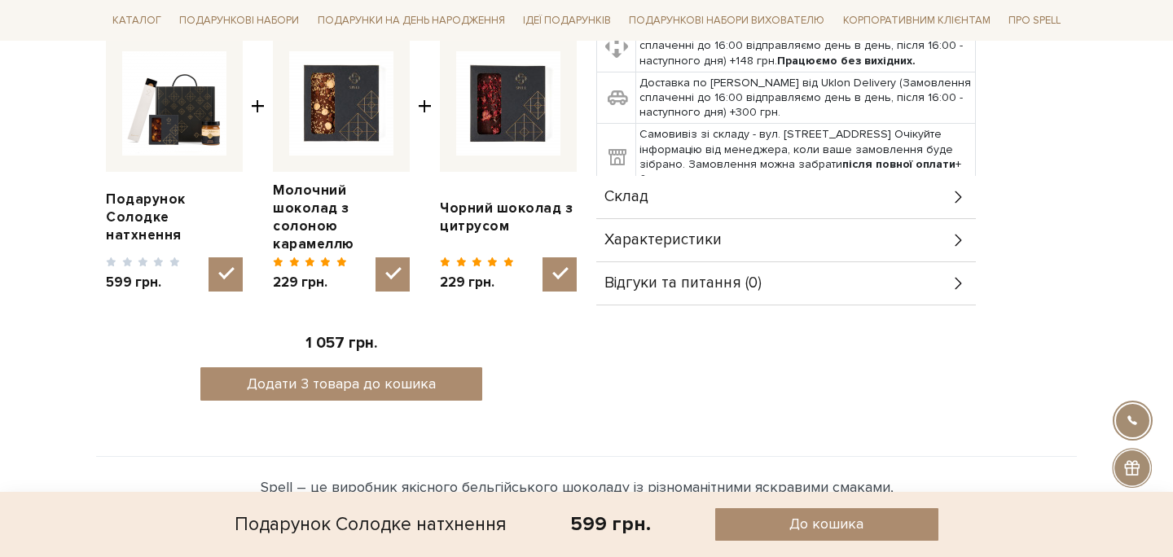
click at [761, 183] on div "Склад" at bounding box center [786, 197] width 380 height 42
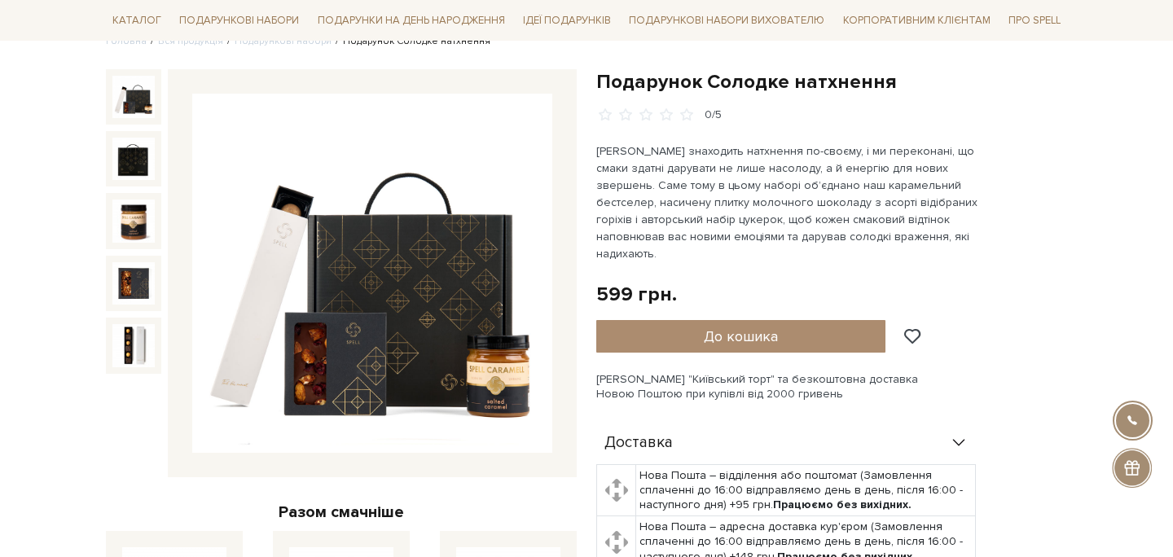
scroll to position [149, 0]
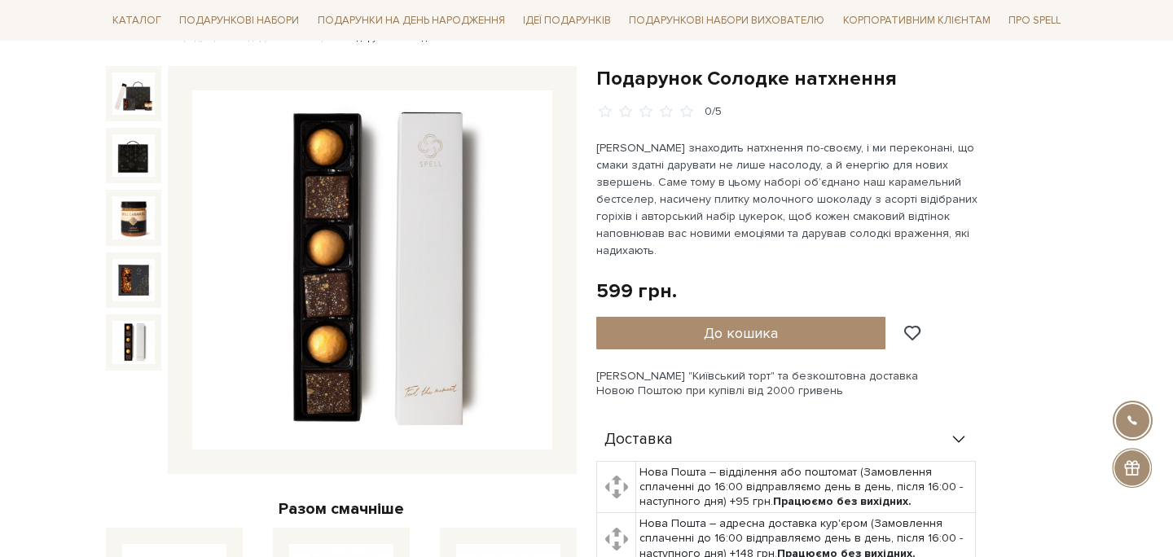
click at [133, 340] on img at bounding box center [133, 342] width 42 height 42
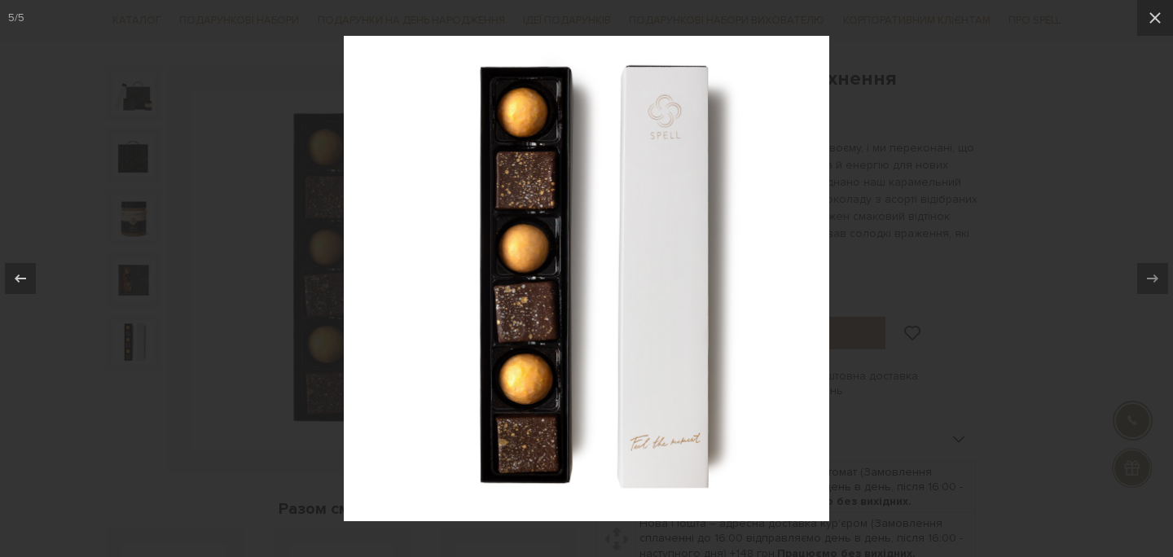
click at [68, 439] on div at bounding box center [586, 278] width 1173 height 557
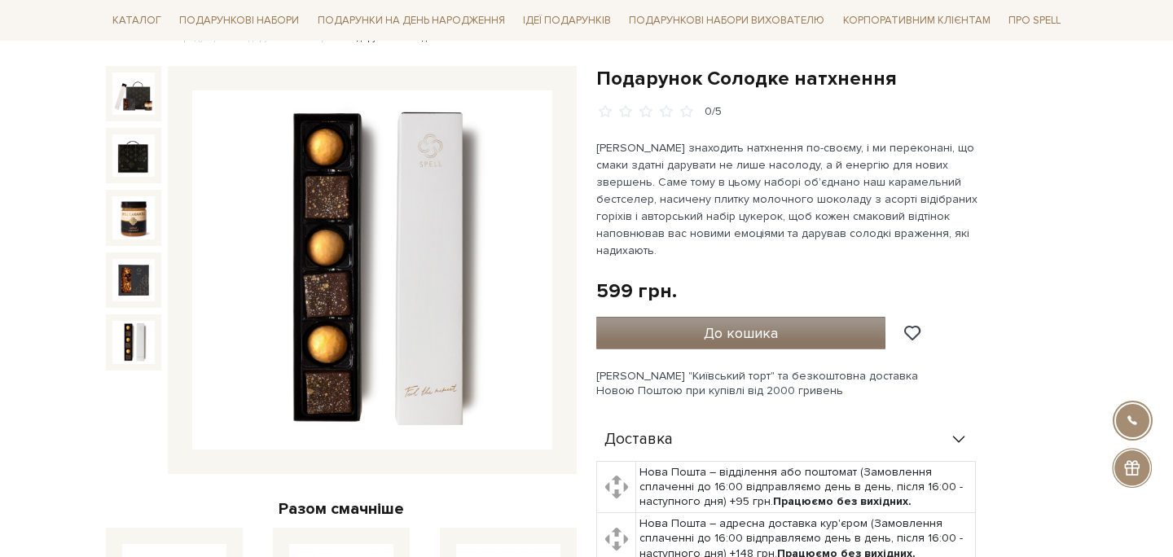
click at [743, 324] on span "До кошика" at bounding box center [741, 333] width 74 height 18
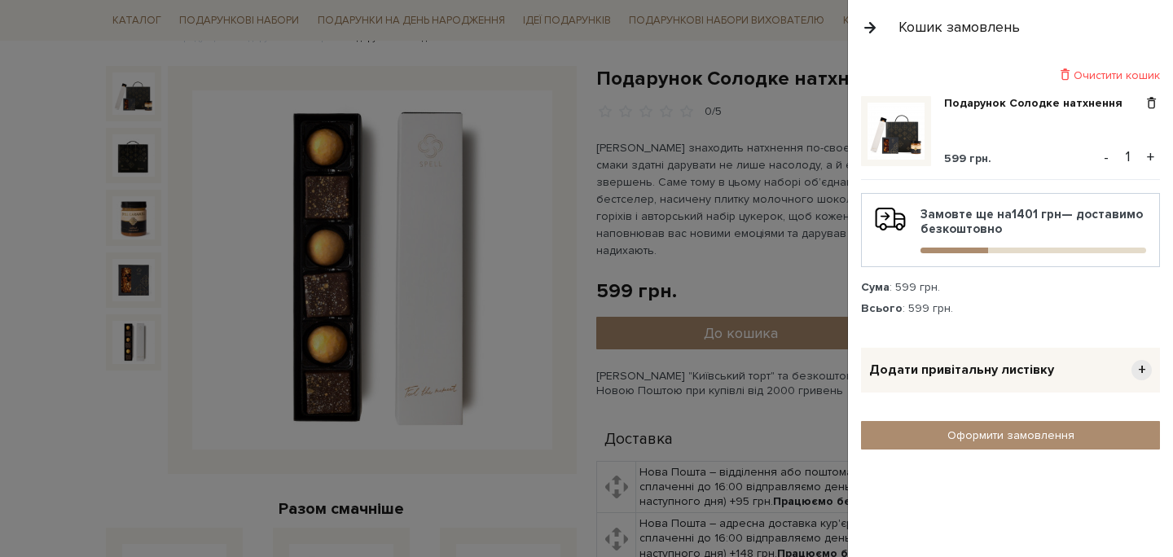
click at [871, 20] on button "button" at bounding box center [870, 27] width 18 height 29
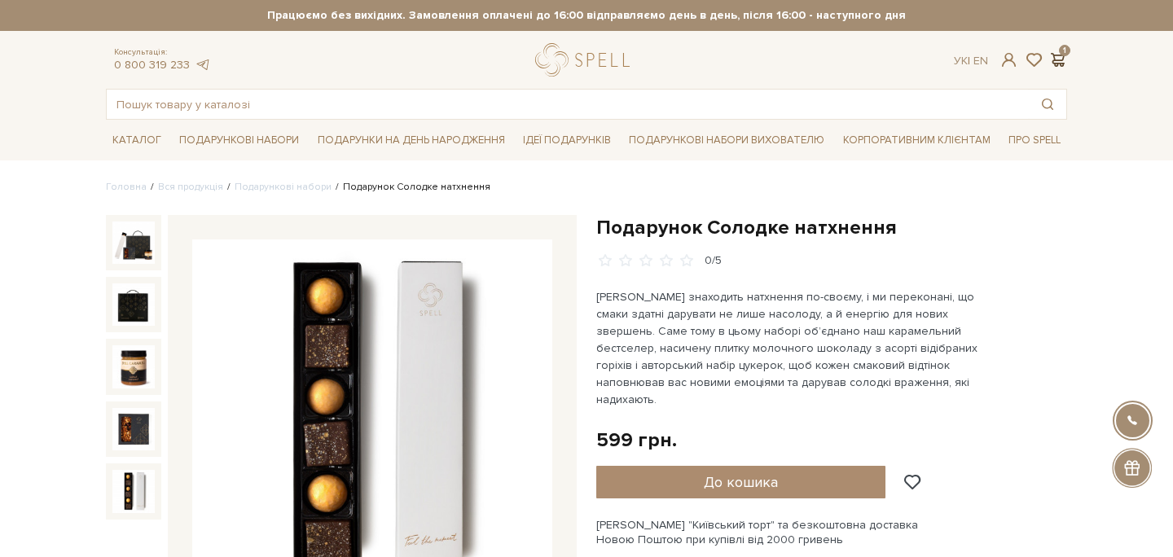
click at [1055, 62] on span at bounding box center [1057, 59] width 20 height 17
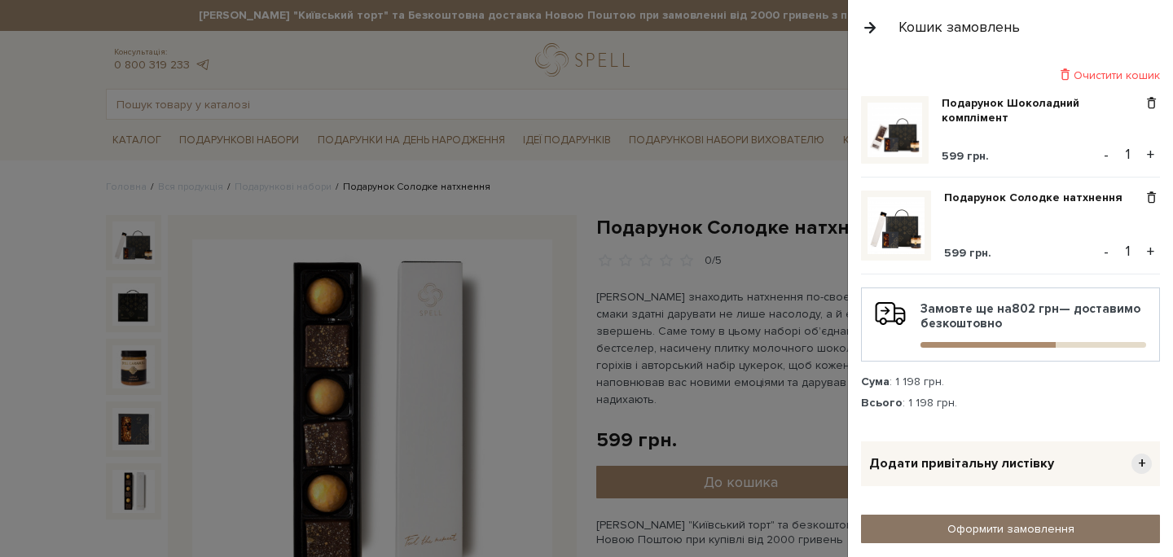
click at [1009, 525] on link "Оформити замовлення" at bounding box center [1010, 529] width 299 height 29
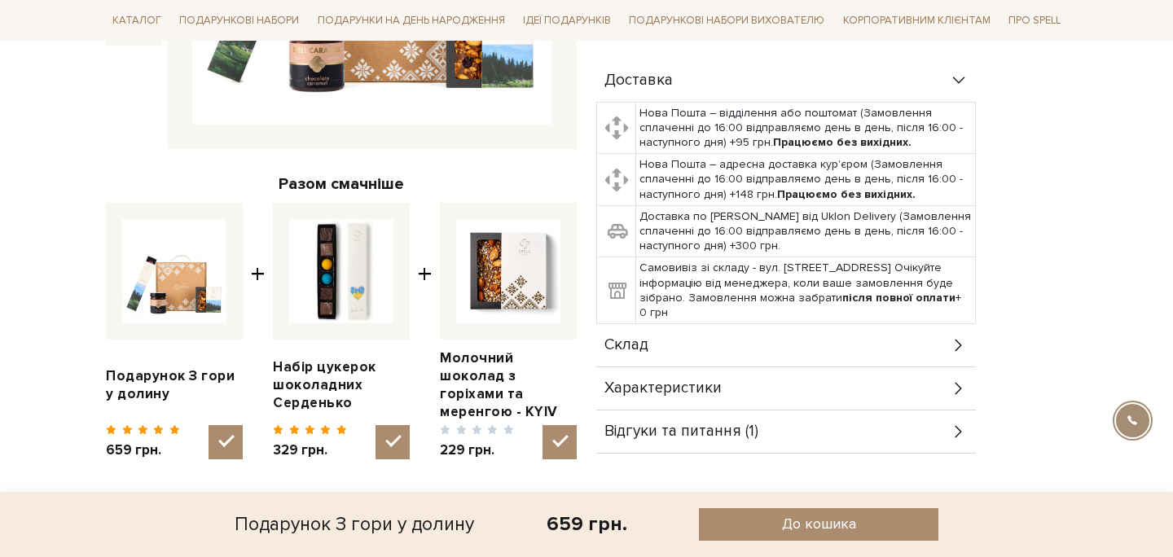
click at [681, 336] on div "Склад" at bounding box center [786, 345] width 380 height 42
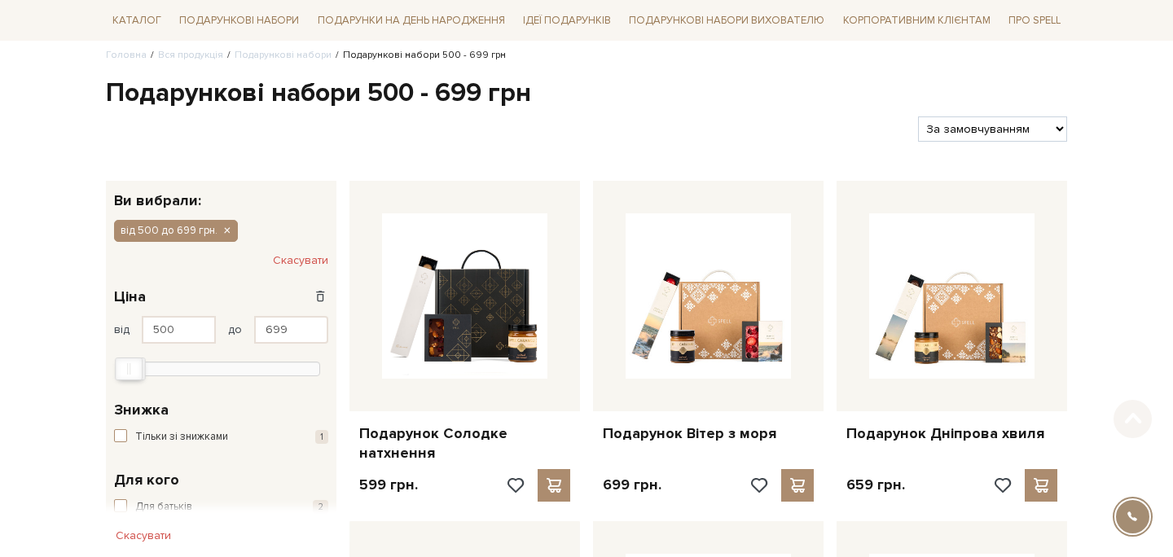
scroll to position [316, 0]
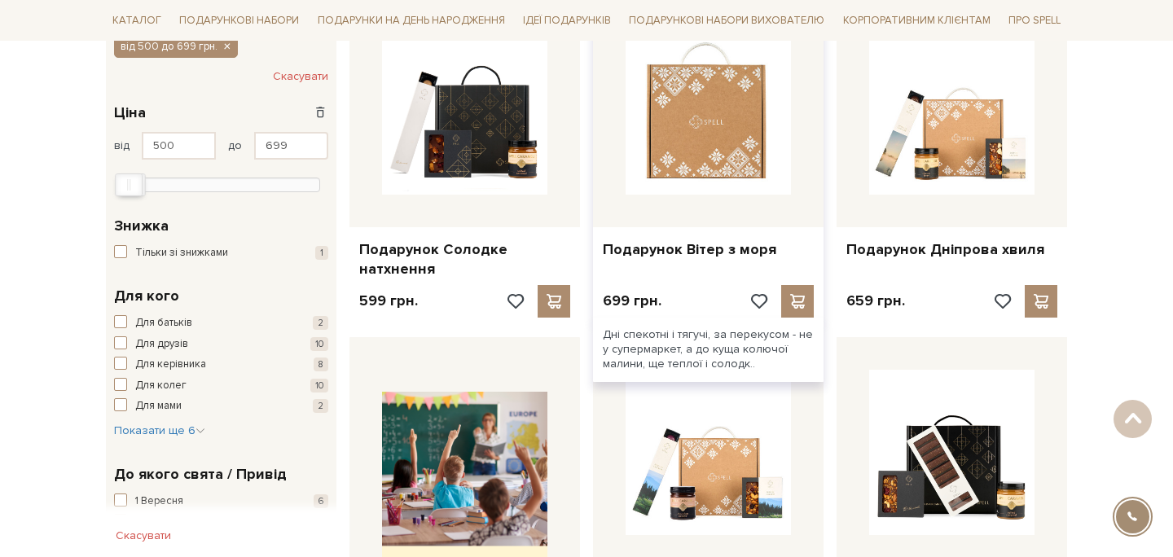
click at [707, 148] on img at bounding box center [707, 111] width 165 height 165
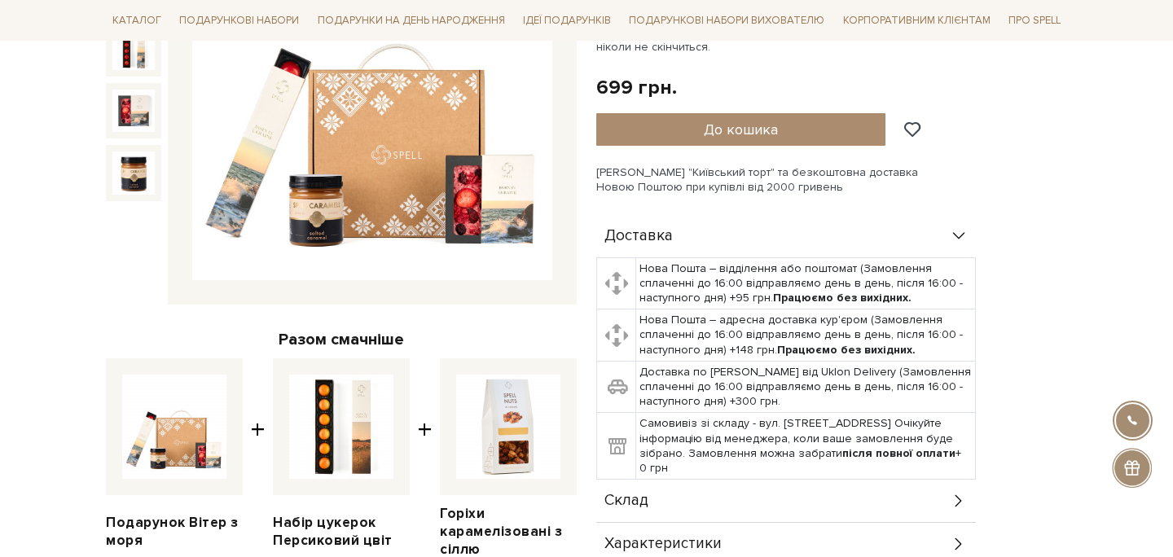
scroll to position [462, 0]
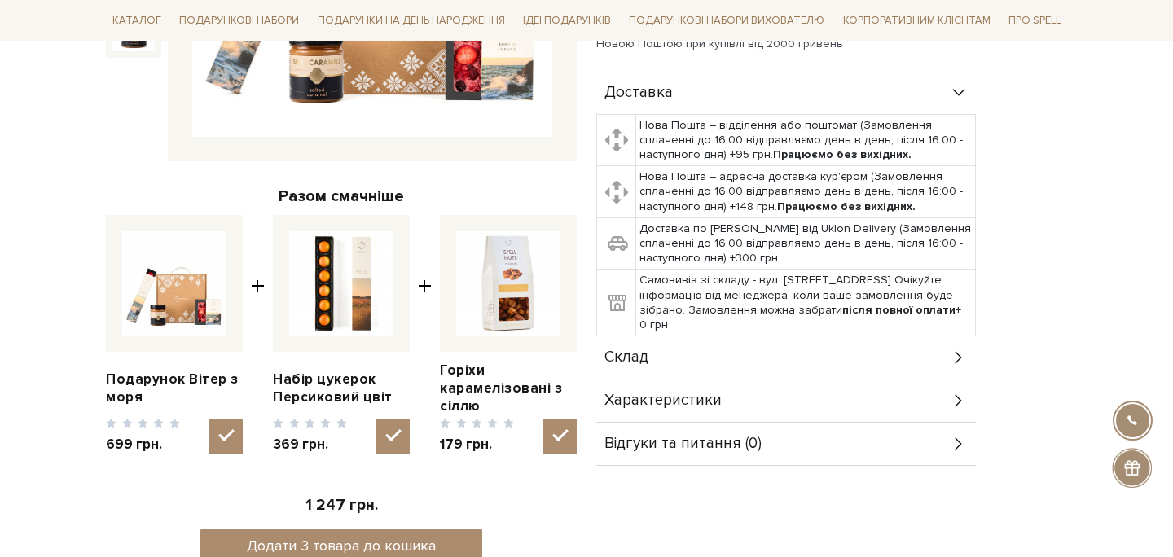
click at [690, 361] on div "Склад" at bounding box center [786, 357] width 380 height 42
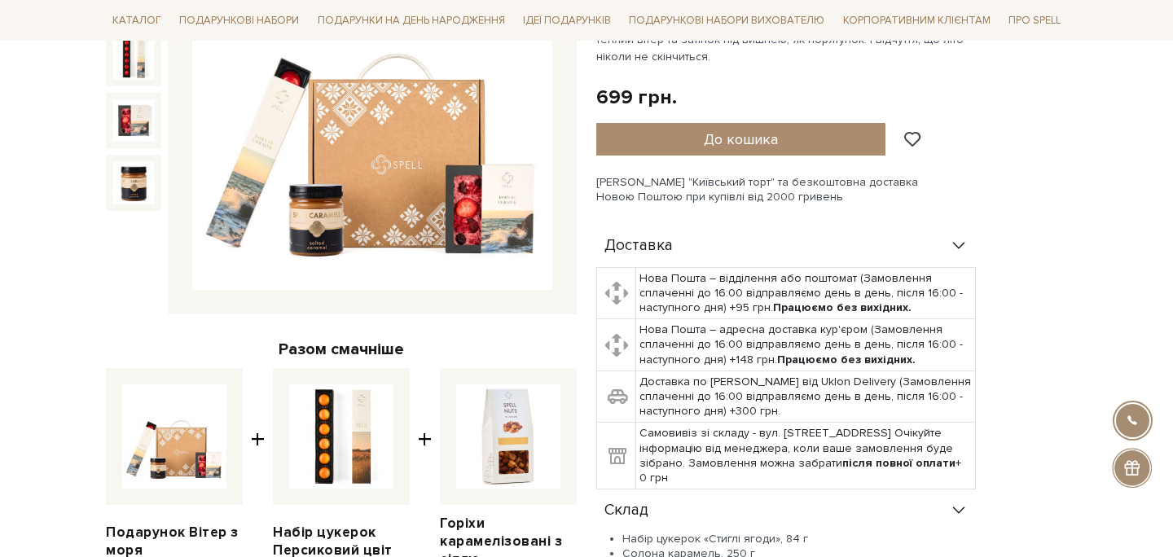
scroll to position [566, 0]
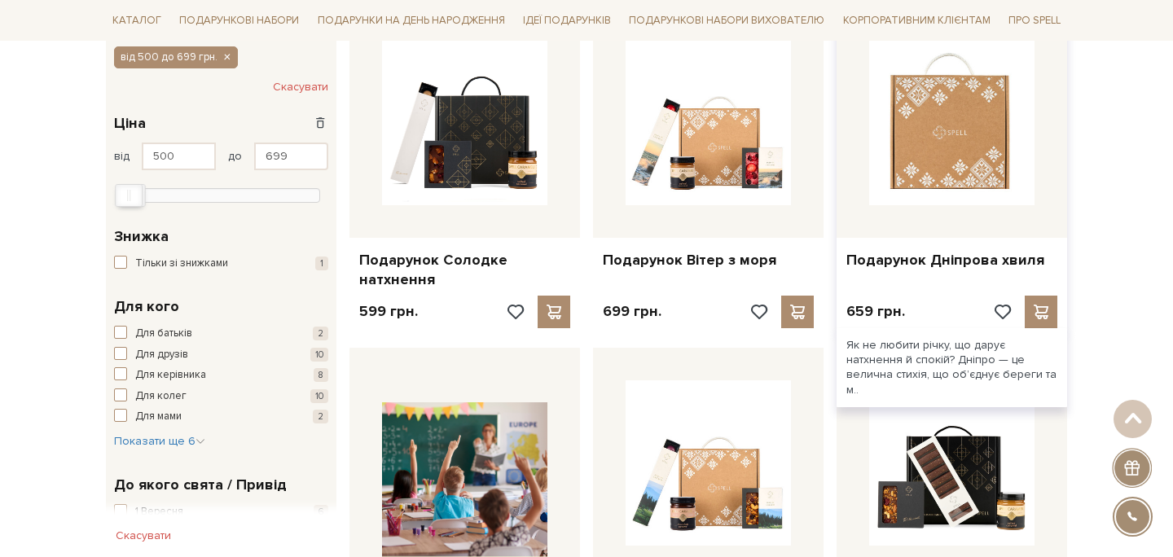
click at [913, 140] on img at bounding box center [951, 122] width 165 height 165
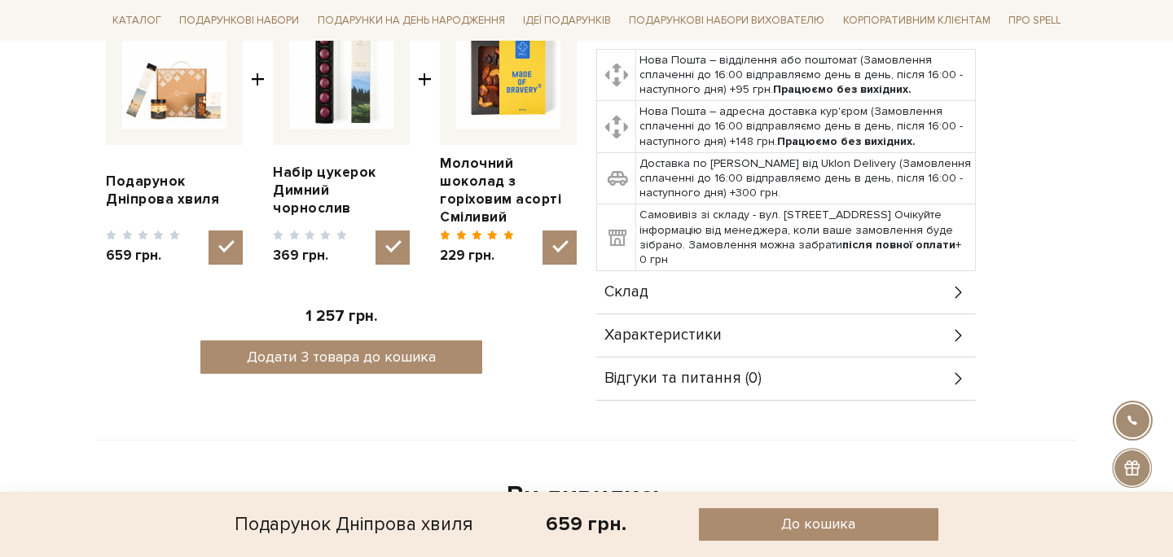
scroll to position [672, 0]
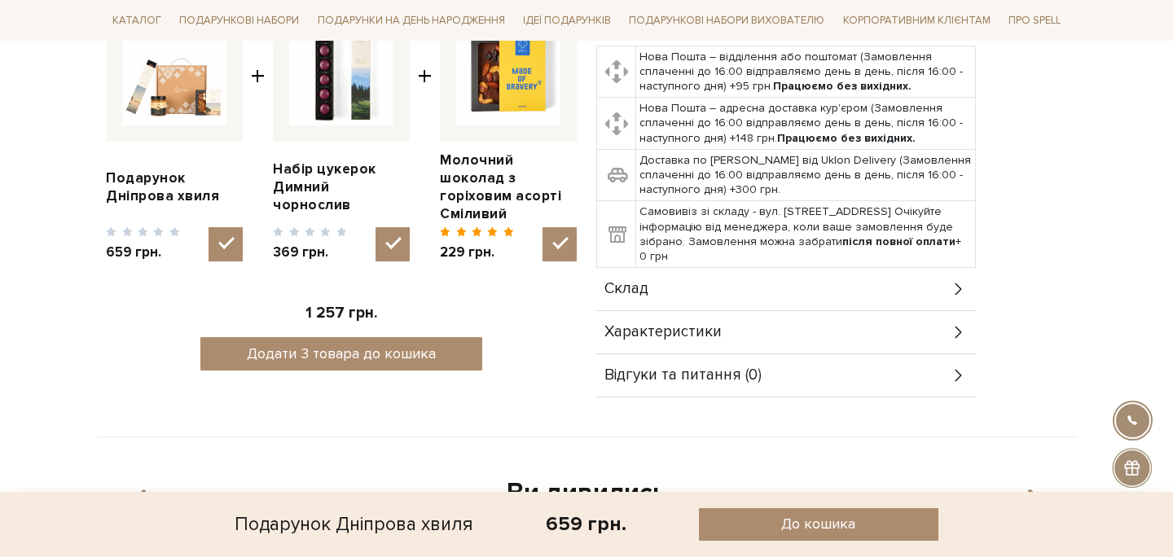
click at [832, 287] on div "Склад" at bounding box center [786, 289] width 380 height 42
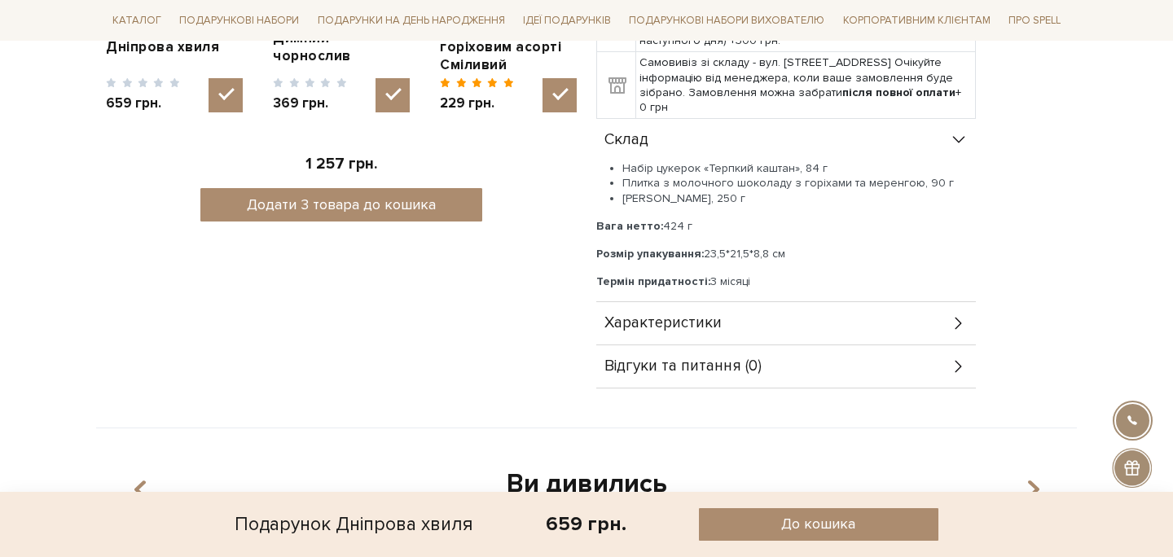
scroll to position [822, 0]
